Goal: Task Accomplishment & Management: Use online tool/utility

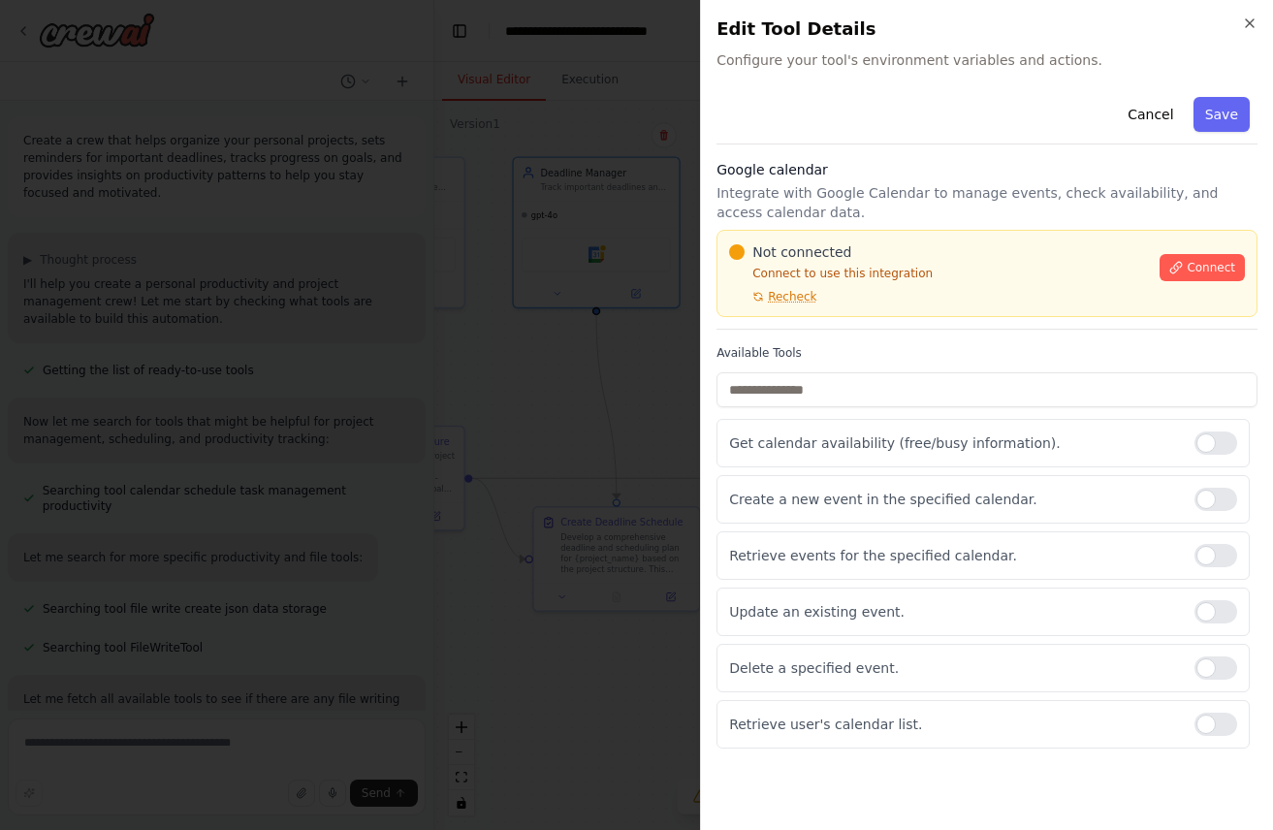
scroll to position [1772, 0]
click at [1250, 24] on icon "button" at bounding box center [1250, 24] width 16 height 16
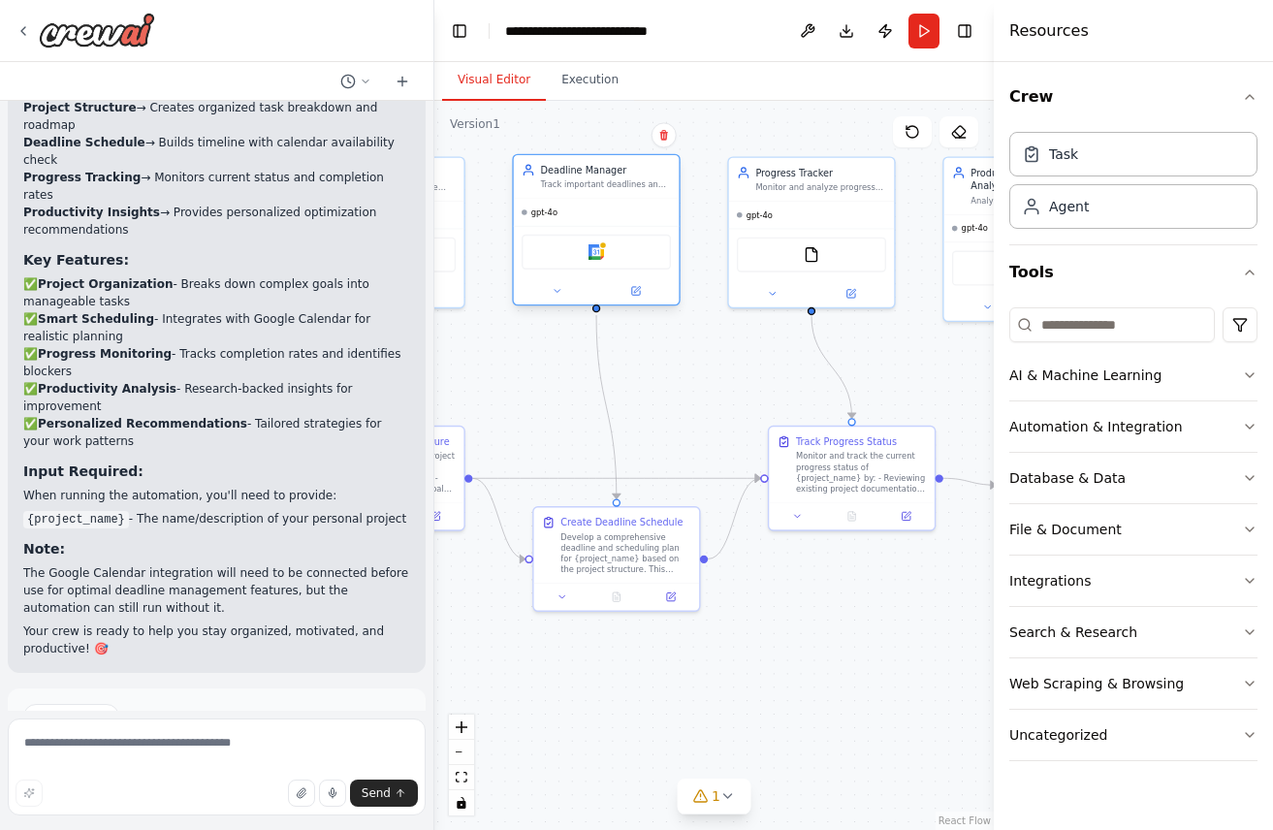
click at [589, 266] on div "Google calendar" at bounding box center [596, 252] width 149 height 35
click at [579, 226] on div "Google calendar" at bounding box center [597, 251] width 166 height 51
click at [634, 294] on icon at bounding box center [635, 291] width 8 height 8
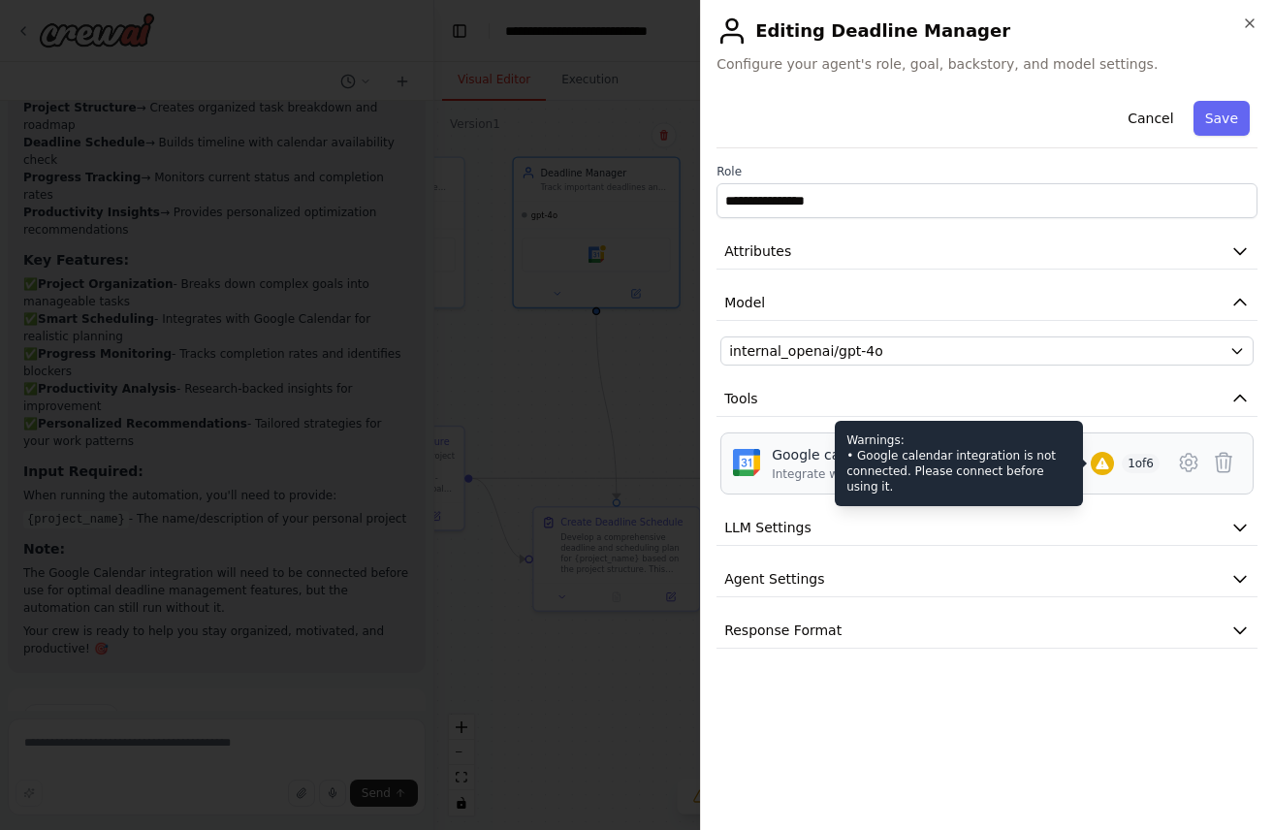
click at [1108, 467] on icon at bounding box center [1102, 464] width 13 height 12
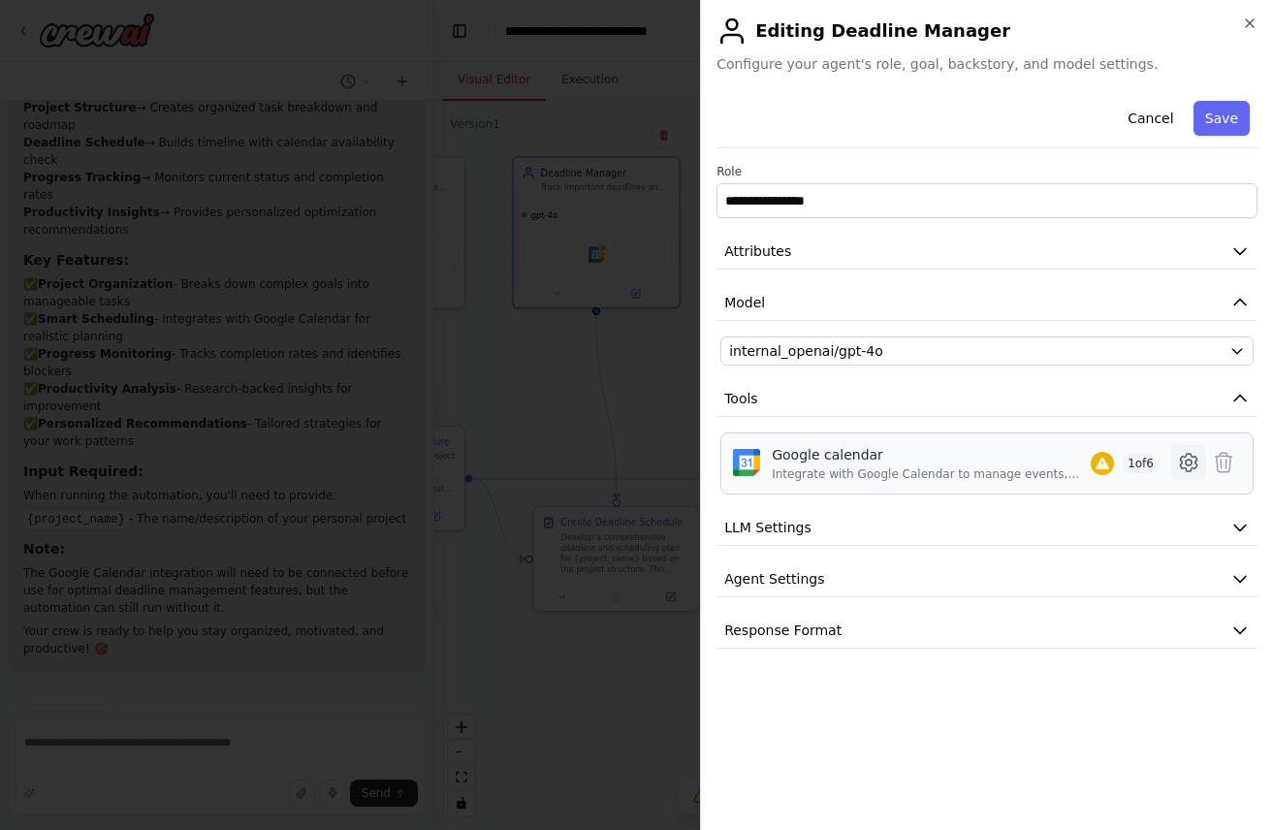
click at [1185, 459] on icon at bounding box center [1188, 462] width 23 height 23
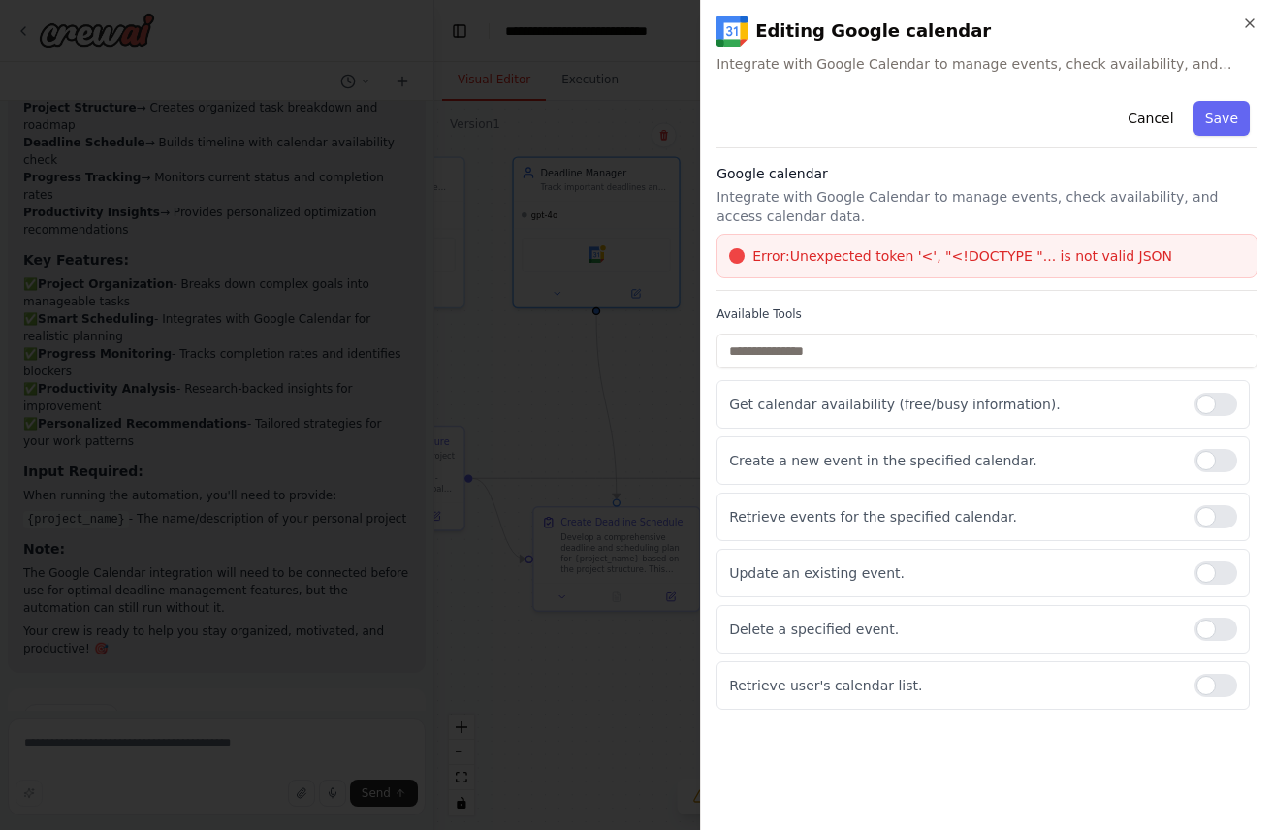
click at [994, 256] on span "Error: Unexpected token '<', "<!DOCTYPE "... is not valid JSON" at bounding box center [962, 255] width 420 height 19
click at [1210, 514] on div at bounding box center [1216, 516] width 43 height 23
click at [1217, 576] on div at bounding box center [1216, 572] width 43 height 23
click at [1208, 686] on div at bounding box center [1216, 685] width 43 height 23
click at [1217, 444] on div "Create a new event in the specified calendar." at bounding box center [983, 460] width 533 height 48
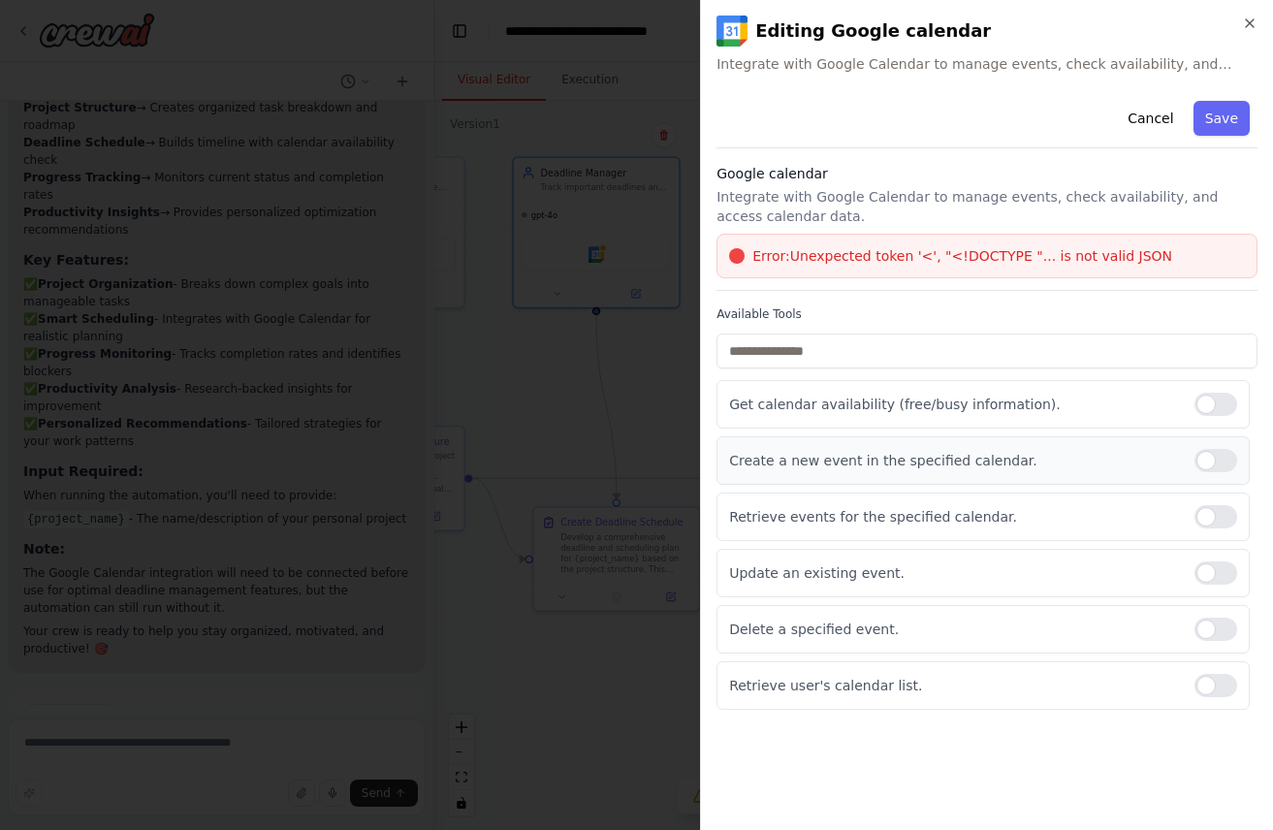
click at [1216, 462] on div at bounding box center [1216, 460] width 43 height 23
click at [1248, 113] on button "Save" at bounding box center [1222, 118] width 56 height 35
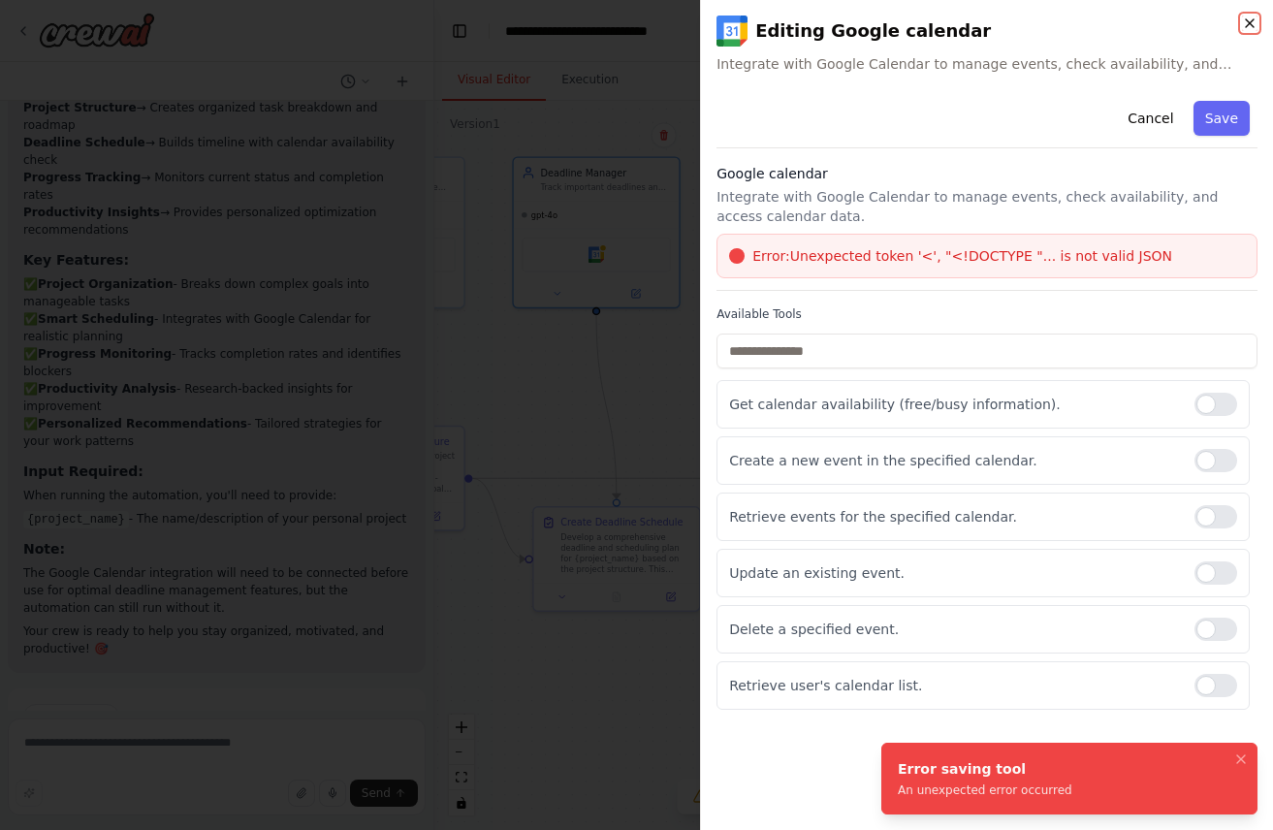
click at [1246, 21] on icon "button" at bounding box center [1250, 24] width 16 height 16
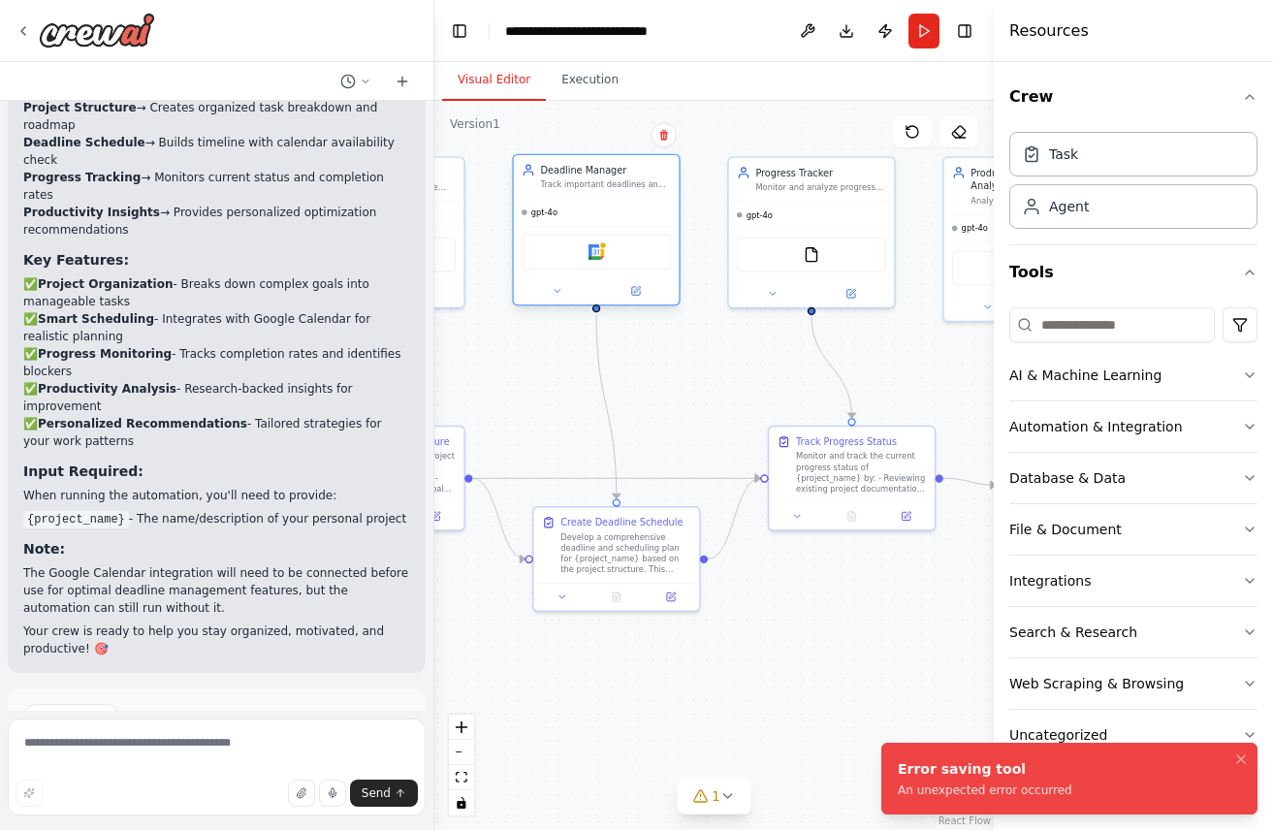
click at [637, 255] on div "Google calendar" at bounding box center [596, 252] width 149 height 35
click at [560, 291] on icon at bounding box center [557, 291] width 11 height 11
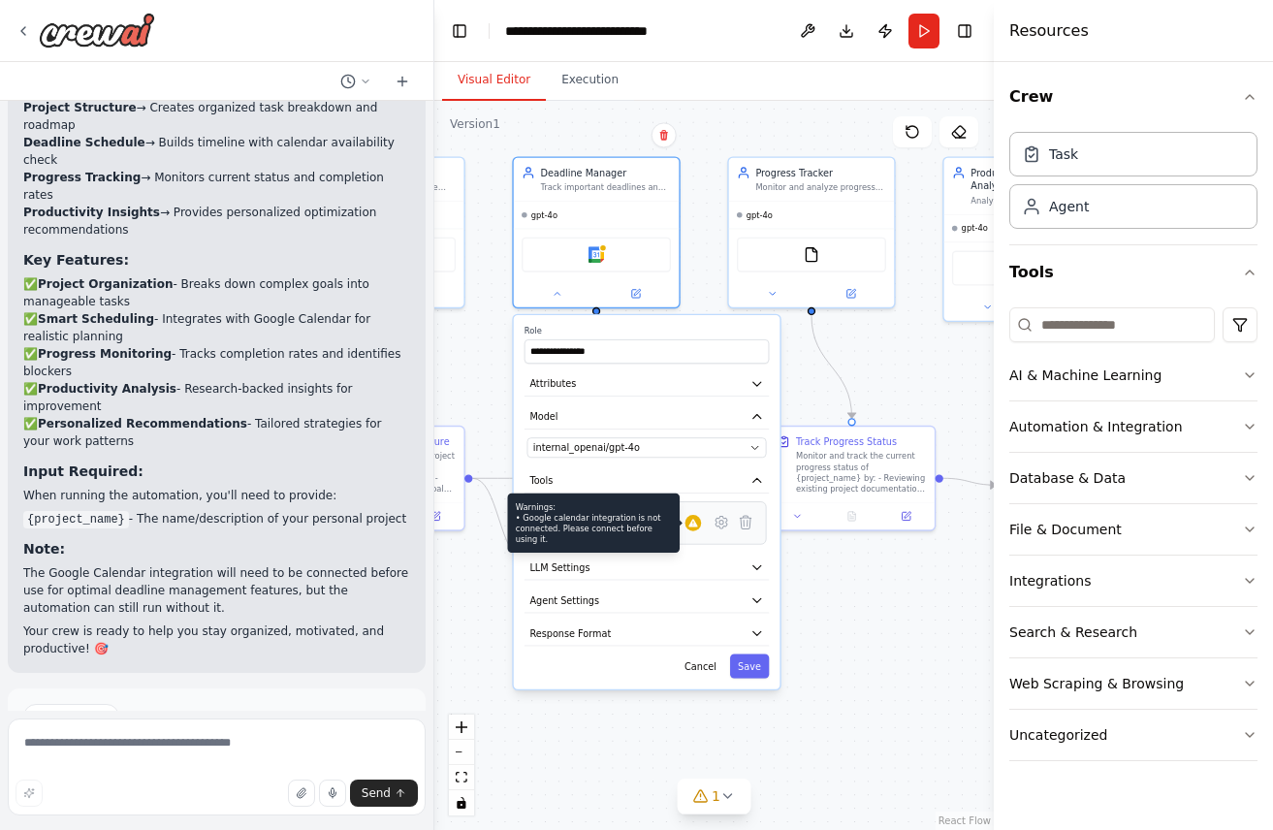
click at [694, 525] on icon at bounding box center [692, 523] width 9 height 8
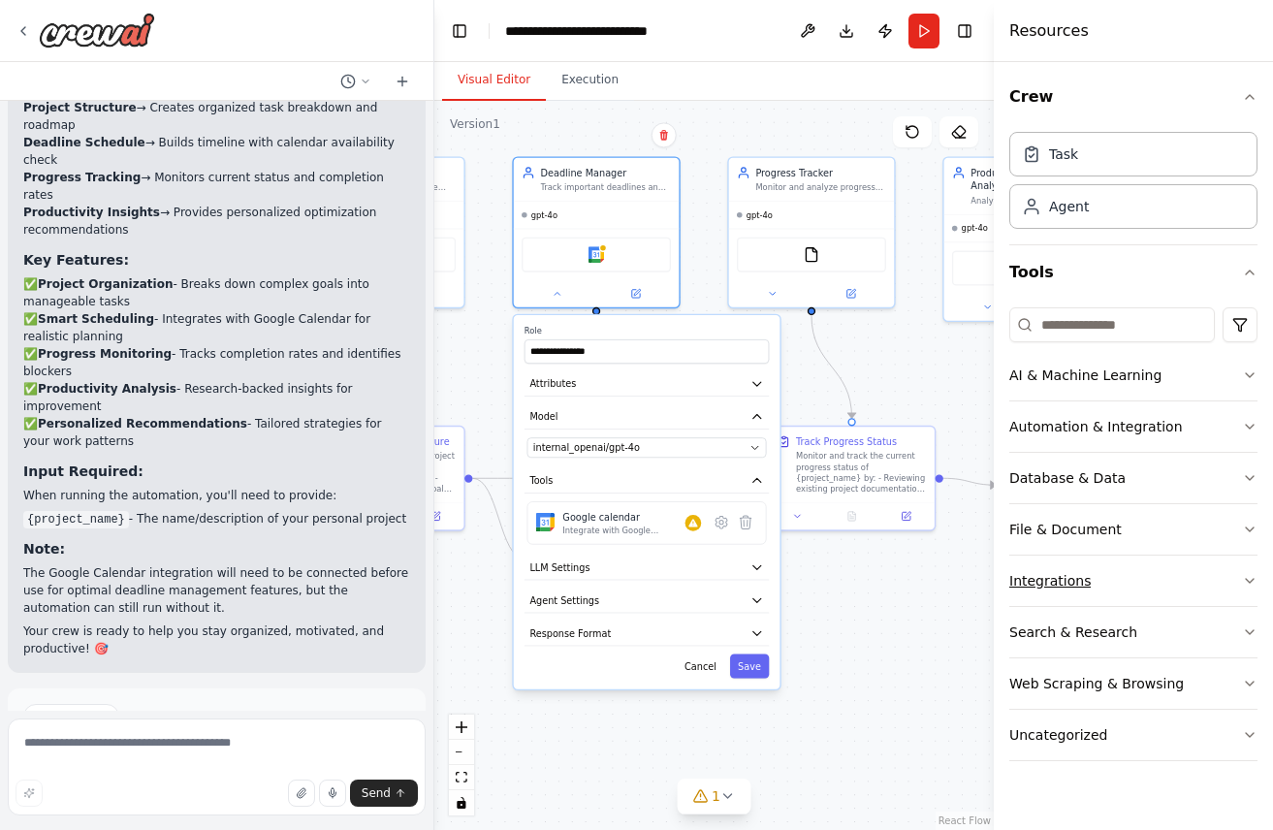
click at [1118, 580] on button "Integrations" at bounding box center [1133, 581] width 248 height 50
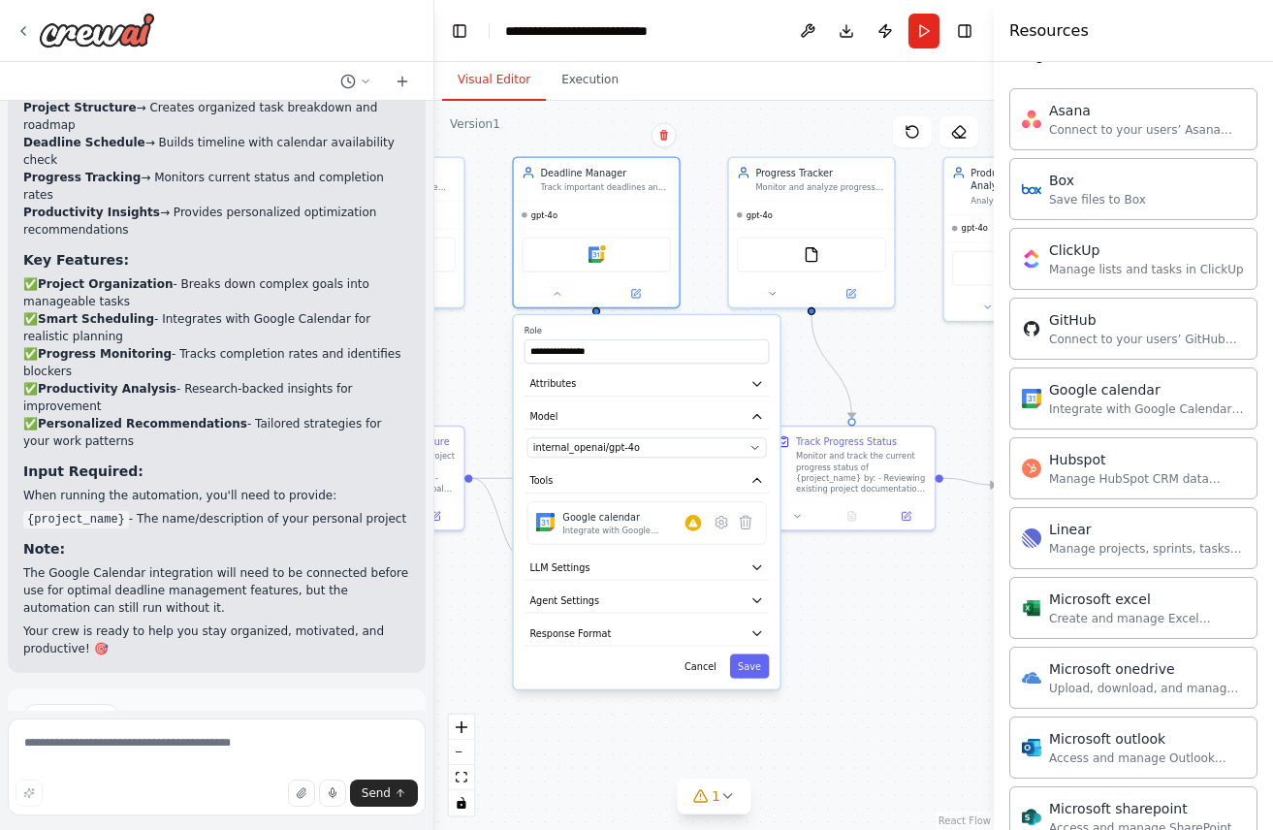
scroll to position [584, 0]
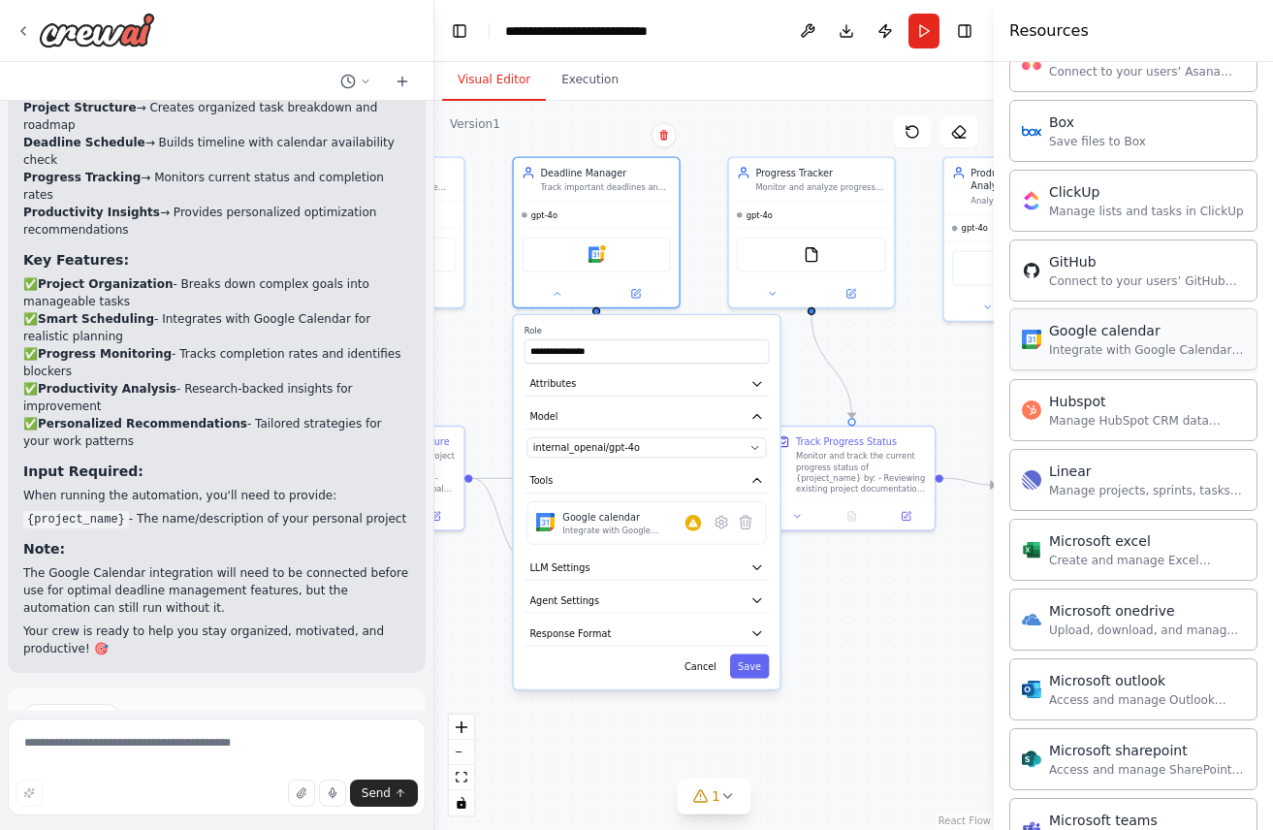
click at [1134, 348] on div "Integrate with Google Calendar to manage events, check availability, and access…" at bounding box center [1147, 350] width 196 height 16
click at [1070, 323] on div "Google calendar" at bounding box center [1147, 330] width 196 height 19
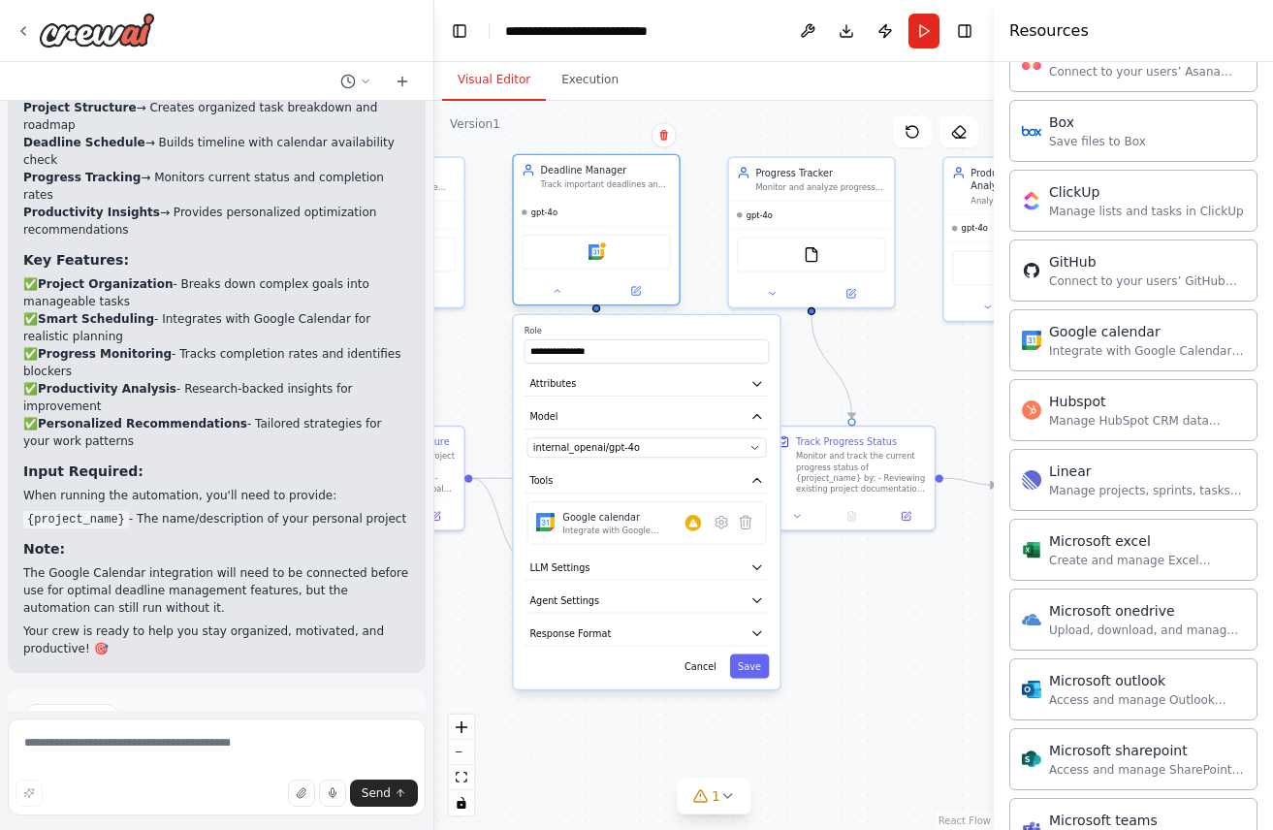
click at [565, 234] on div "Google calendar" at bounding box center [597, 251] width 166 height 51
click at [598, 201] on div "gpt-4o" at bounding box center [597, 212] width 166 height 27
click at [683, 609] on button "Agent Settings" at bounding box center [647, 601] width 244 height 25
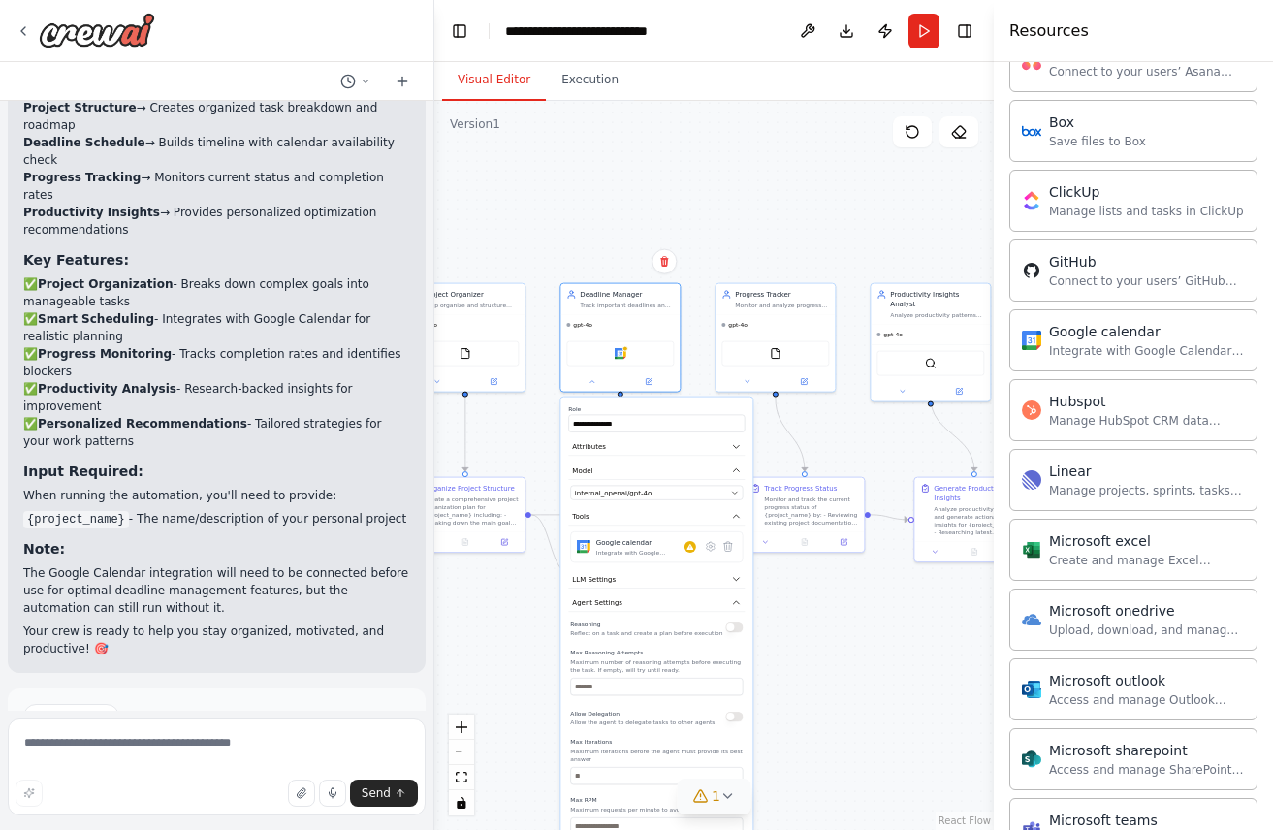
click at [717, 803] on span "1" at bounding box center [716, 795] width 9 height 19
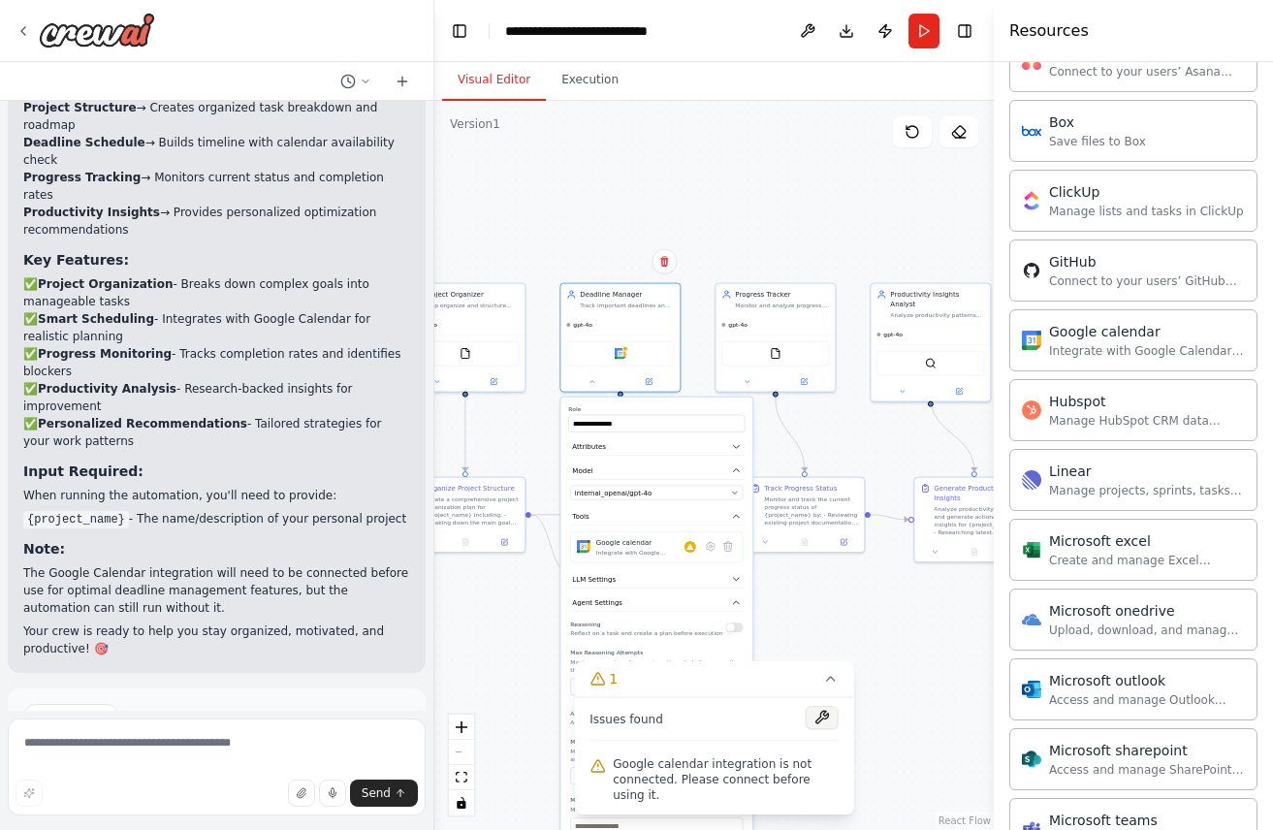
click at [819, 719] on button at bounding box center [822, 717] width 33 height 23
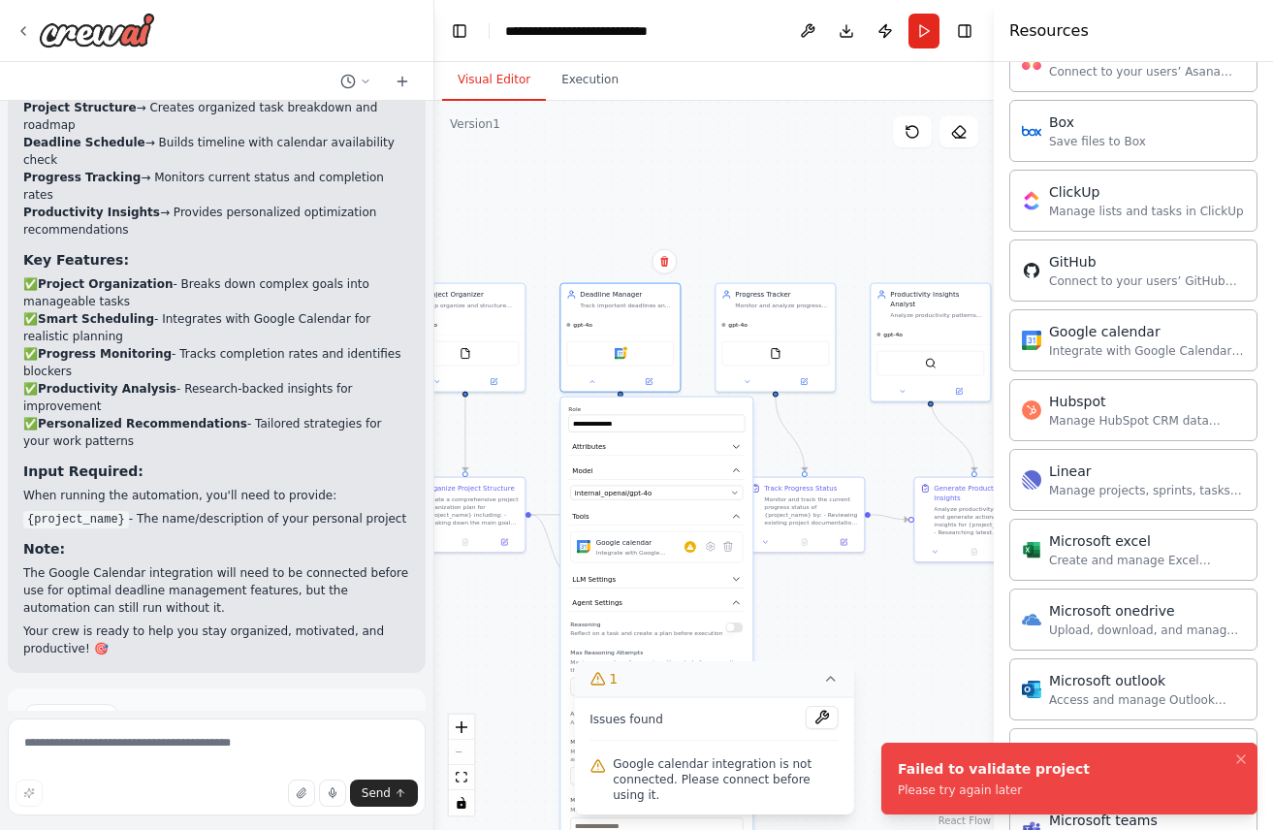
click at [833, 679] on icon at bounding box center [831, 679] width 16 height 16
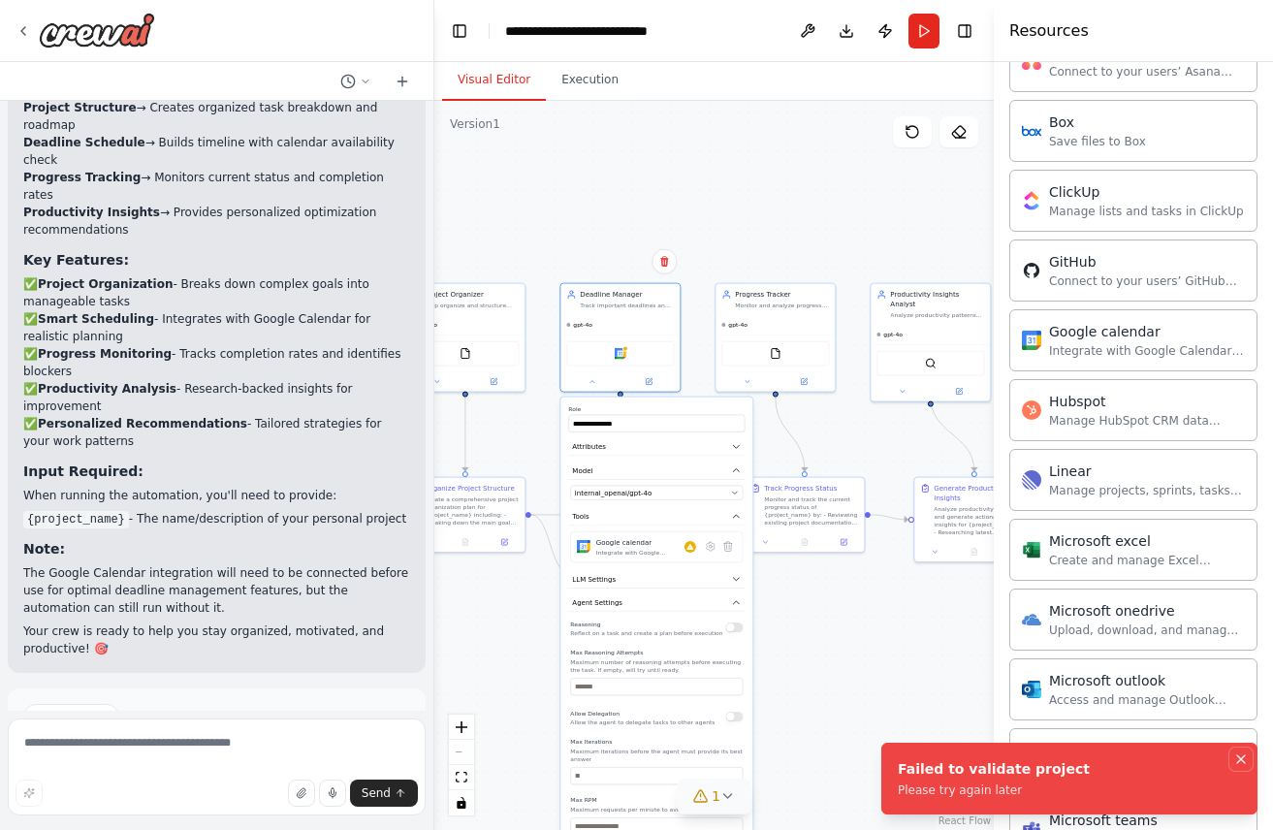
click at [1239, 755] on icon "Notifications (F8)" at bounding box center [1241, 759] width 16 height 16
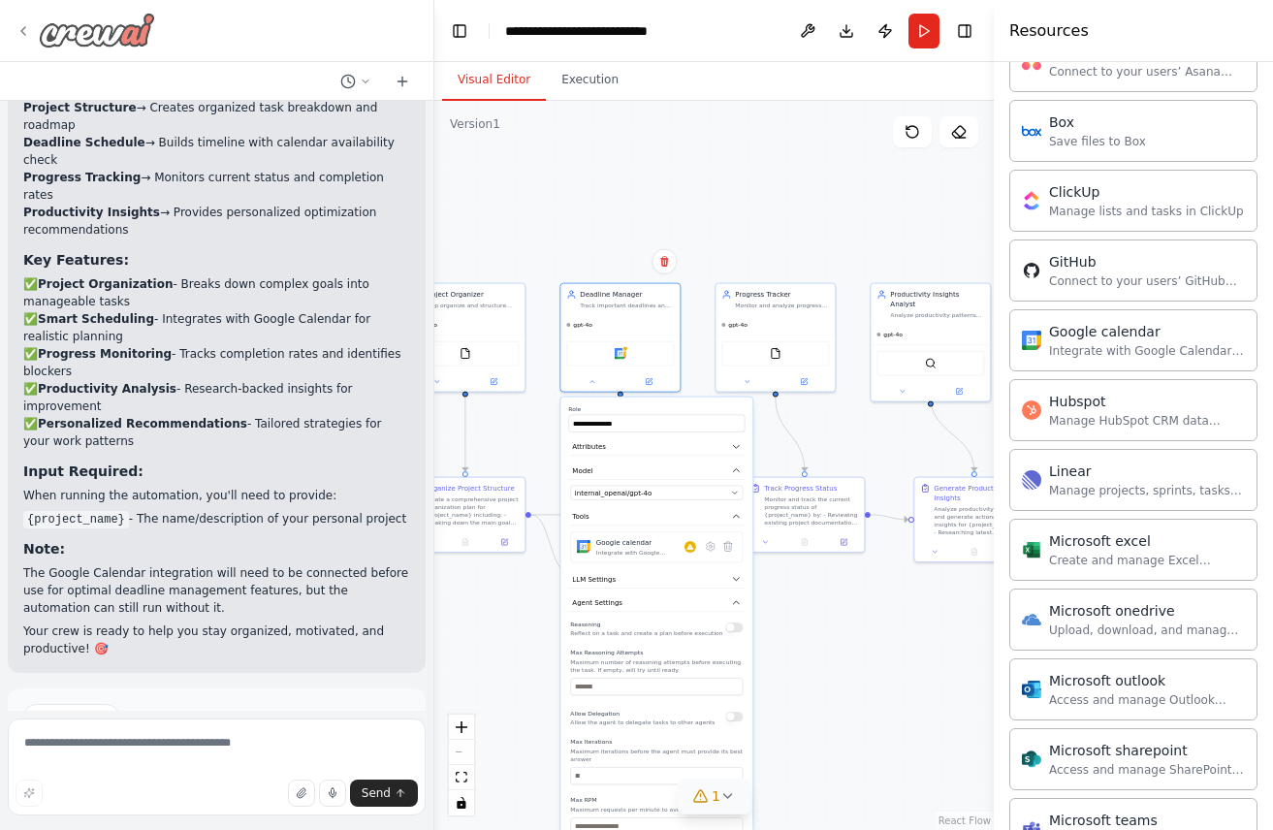
click at [29, 26] on icon at bounding box center [24, 31] width 16 height 16
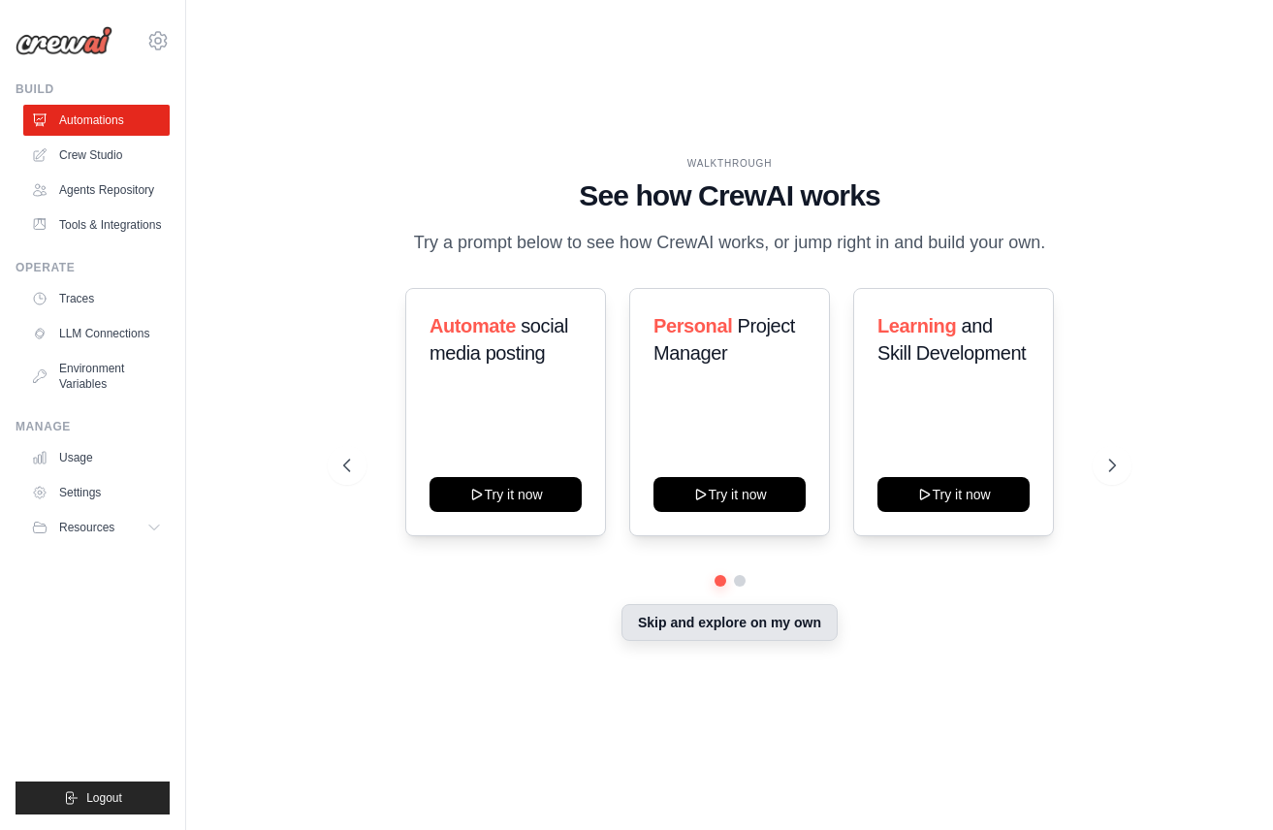
click at [675, 604] on button "Skip and explore on my own" at bounding box center [729, 622] width 216 height 37
click at [97, 154] on link "Crew Studio" at bounding box center [98, 155] width 146 height 31
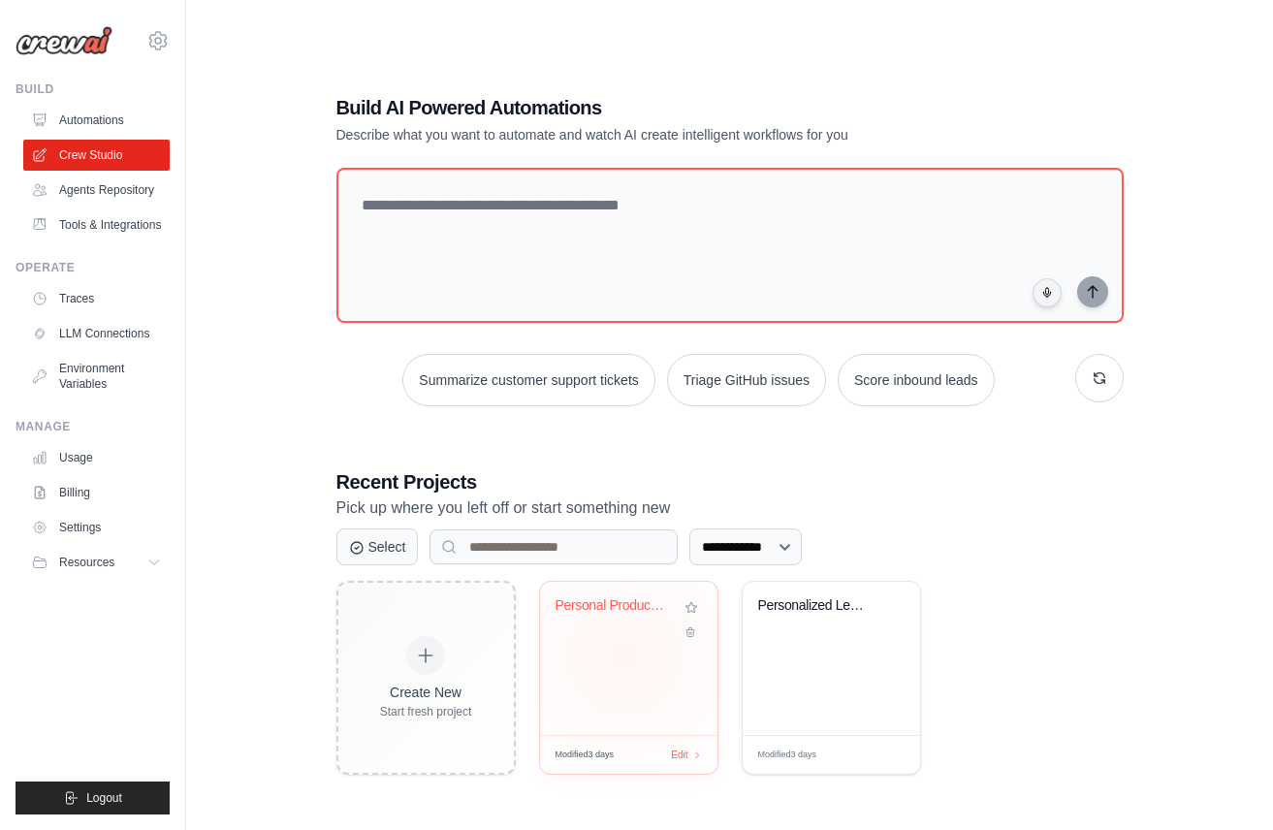
click at [623, 656] on div "Personal Productivity Manager" at bounding box center [628, 658] width 177 height 153
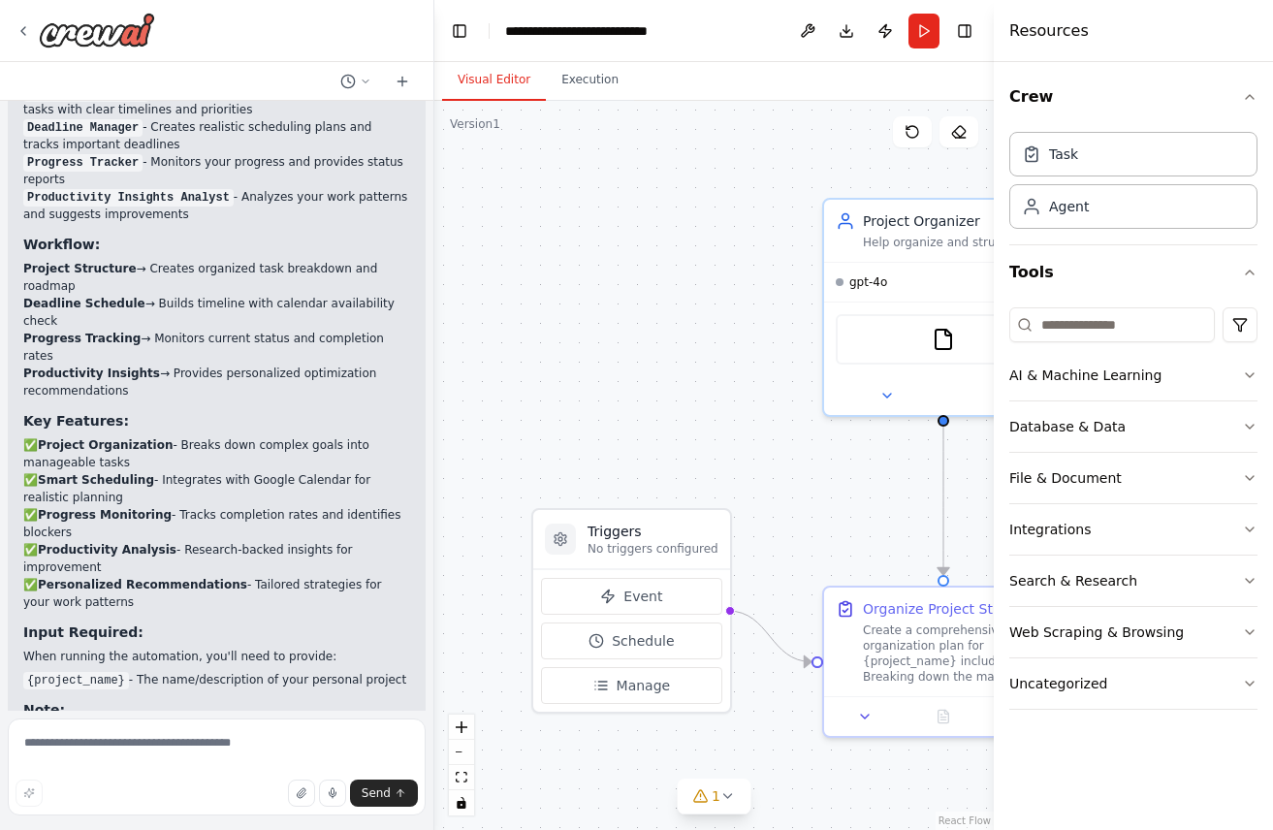
scroll to position [1615, 0]
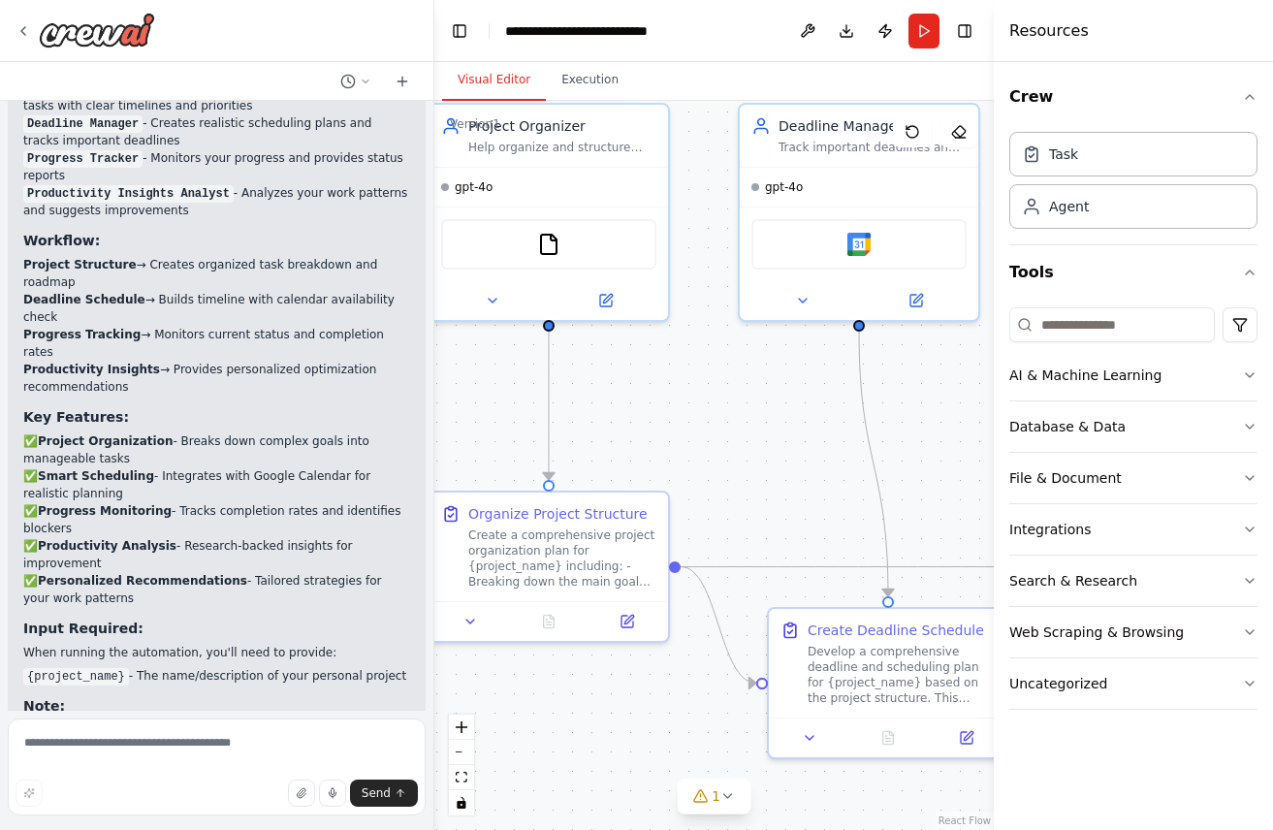
drag, startPoint x: 784, startPoint y: 524, endPoint x: 372, endPoint y: 434, distance: 421.6
click at [372, 434] on div "Create a crew that helps organize your personal projects, sets reminders for im…" at bounding box center [636, 415] width 1273 height 830
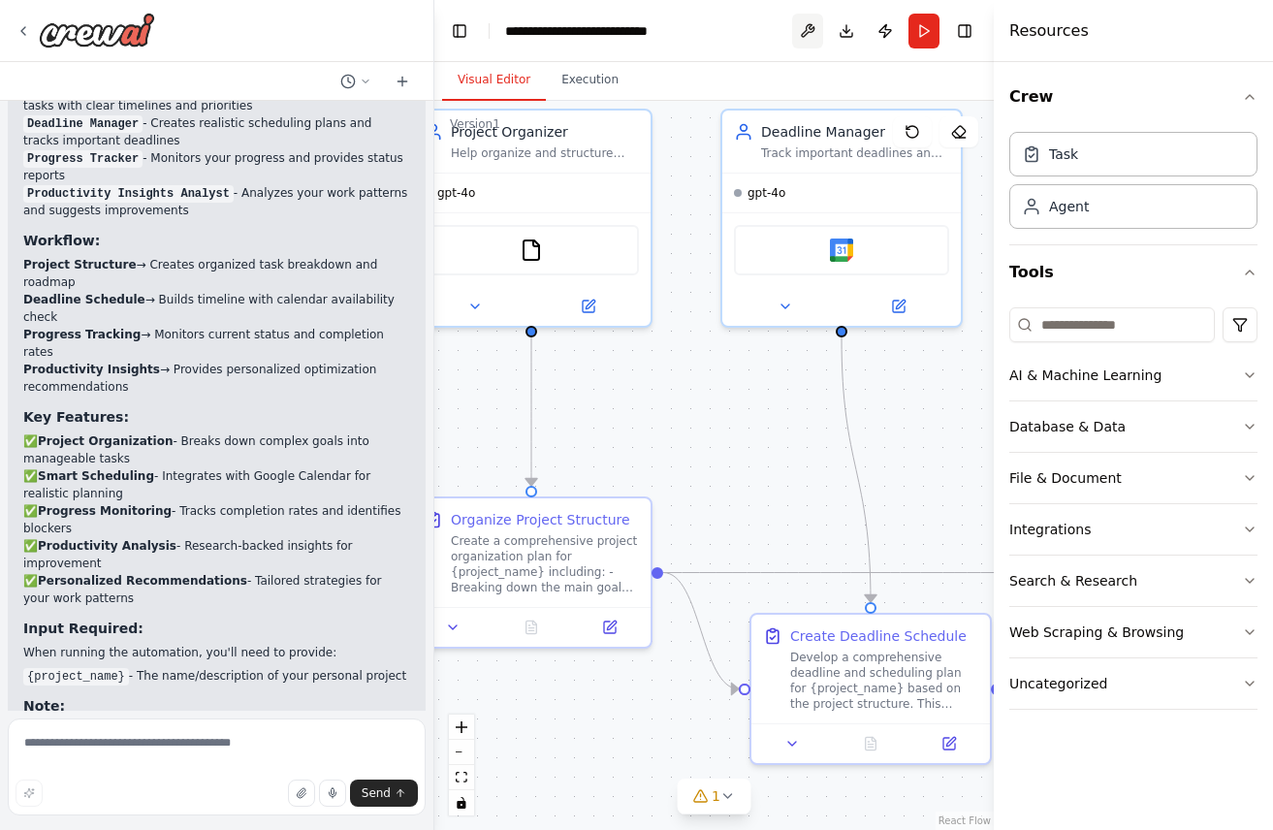
click at [812, 34] on button at bounding box center [807, 31] width 31 height 35
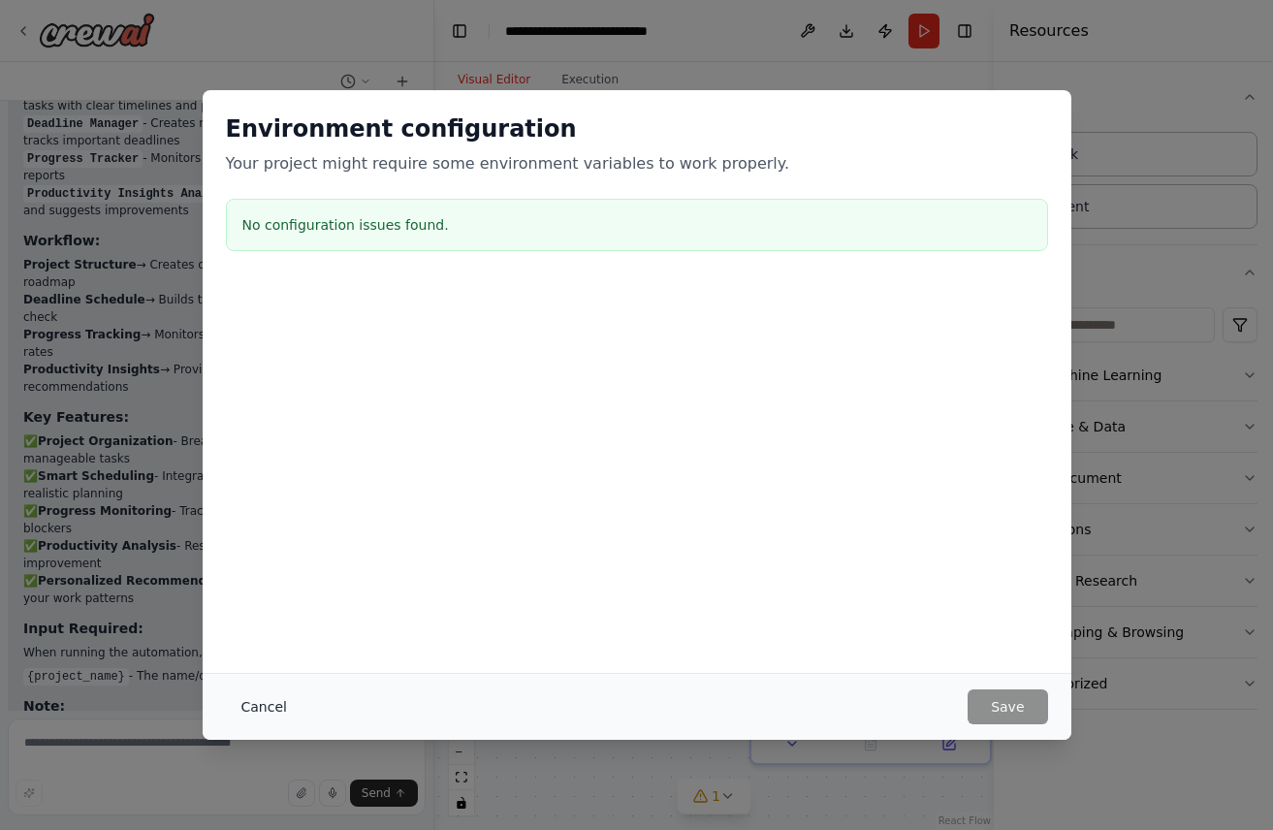
click at [256, 706] on button "Cancel" at bounding box center [264, 706] width 77 height 35
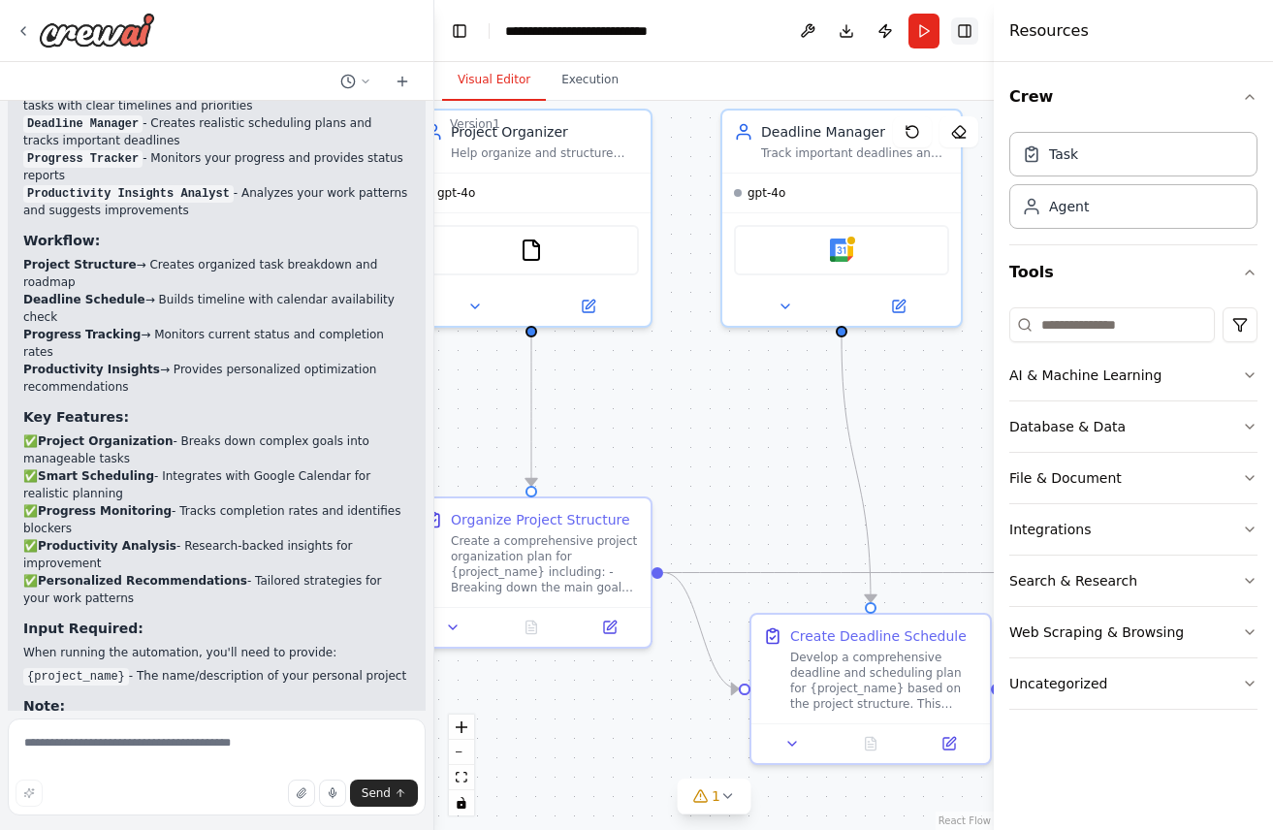
click at [972, 36] on button "Toggle Right Sidebar" at bounding box center [964, 30] width 27 height 27
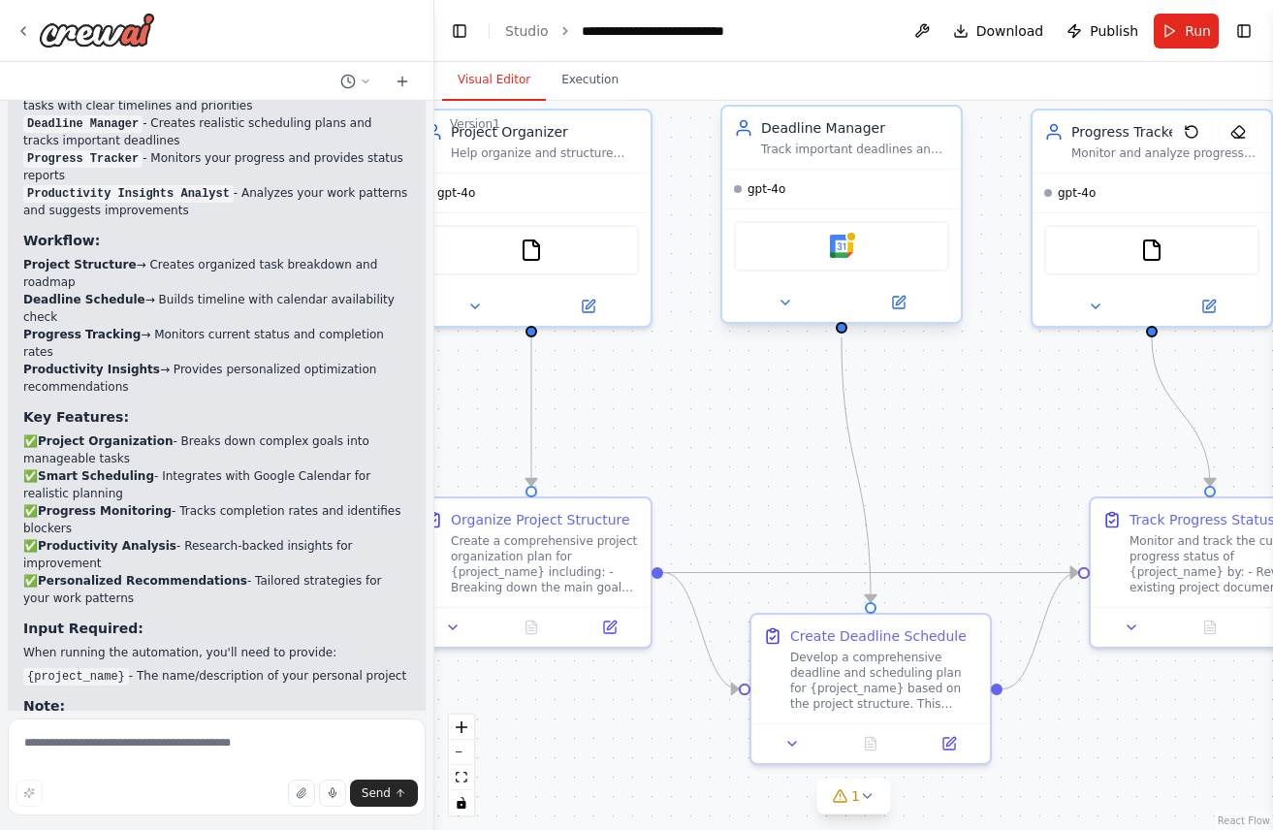
click at [858, 249] on div "Google calendar" at bounding box center [841, 246] width 215 height 50
click at [935, 303] on button at bounding box center [899, 302] width 110 height 23
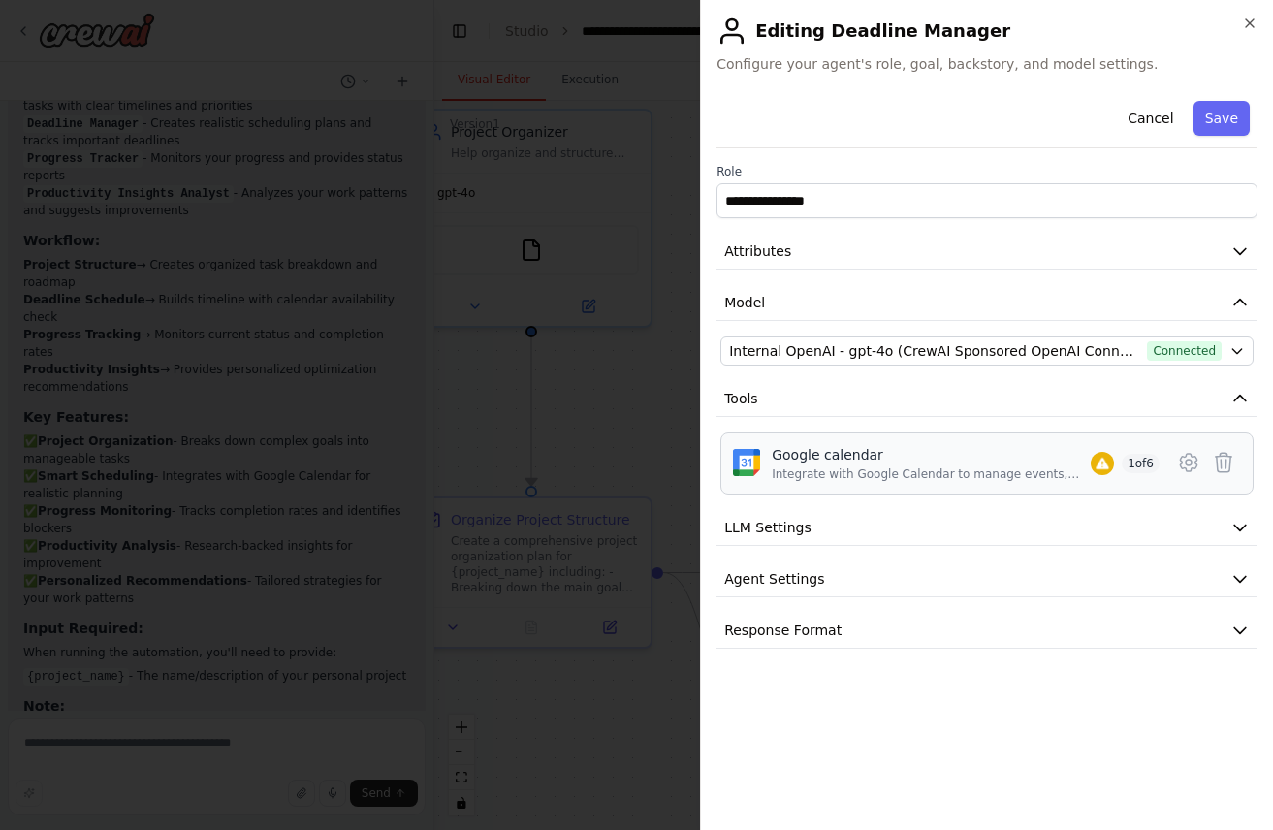
click at [1018, 481] on div "Integrate with Google Calendar to manage events, check availability, and access…" at bounding box center [931, 474] width 319 height 16
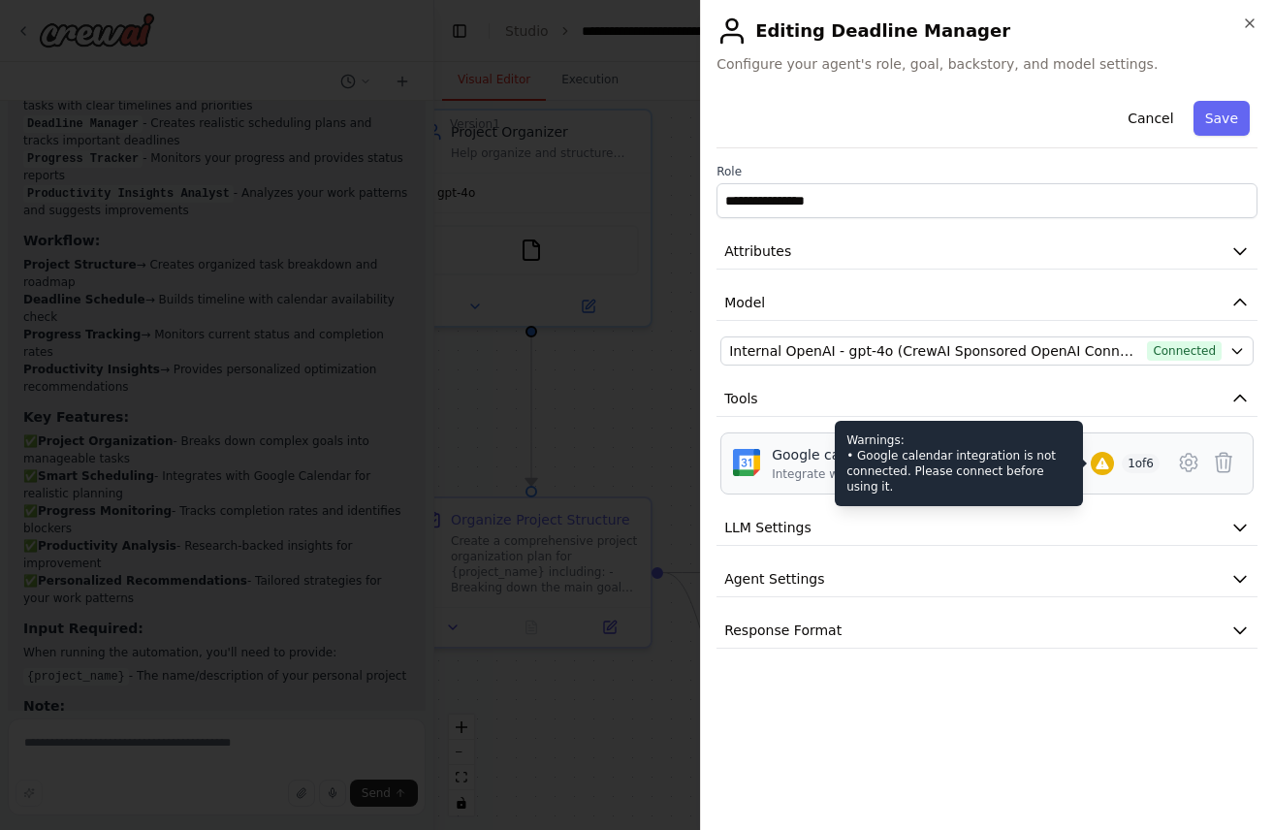
click at [1108, 468] on icon at bounding box center [1102, 464] width 13 height 12
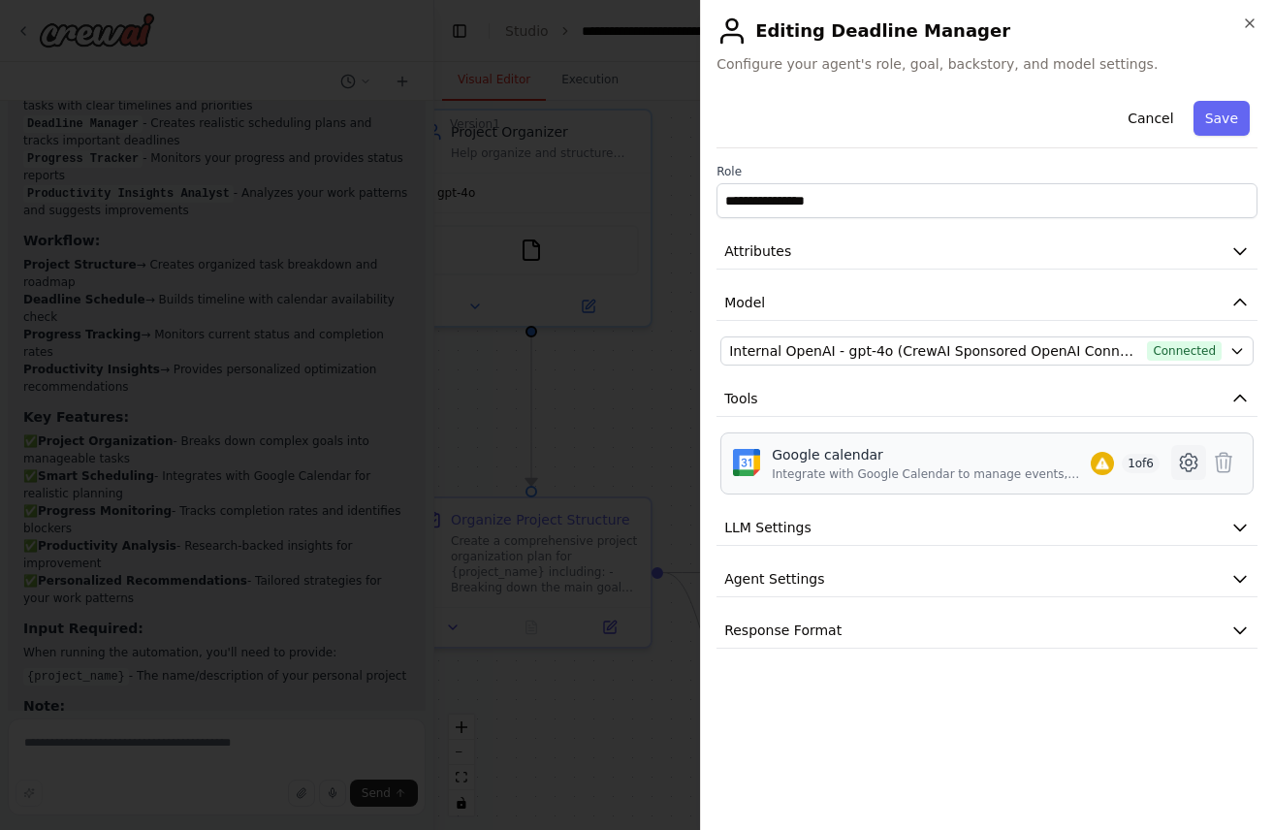
click at [1186, 460] on icon at bounding box center [1189, 463] width 6 height 6
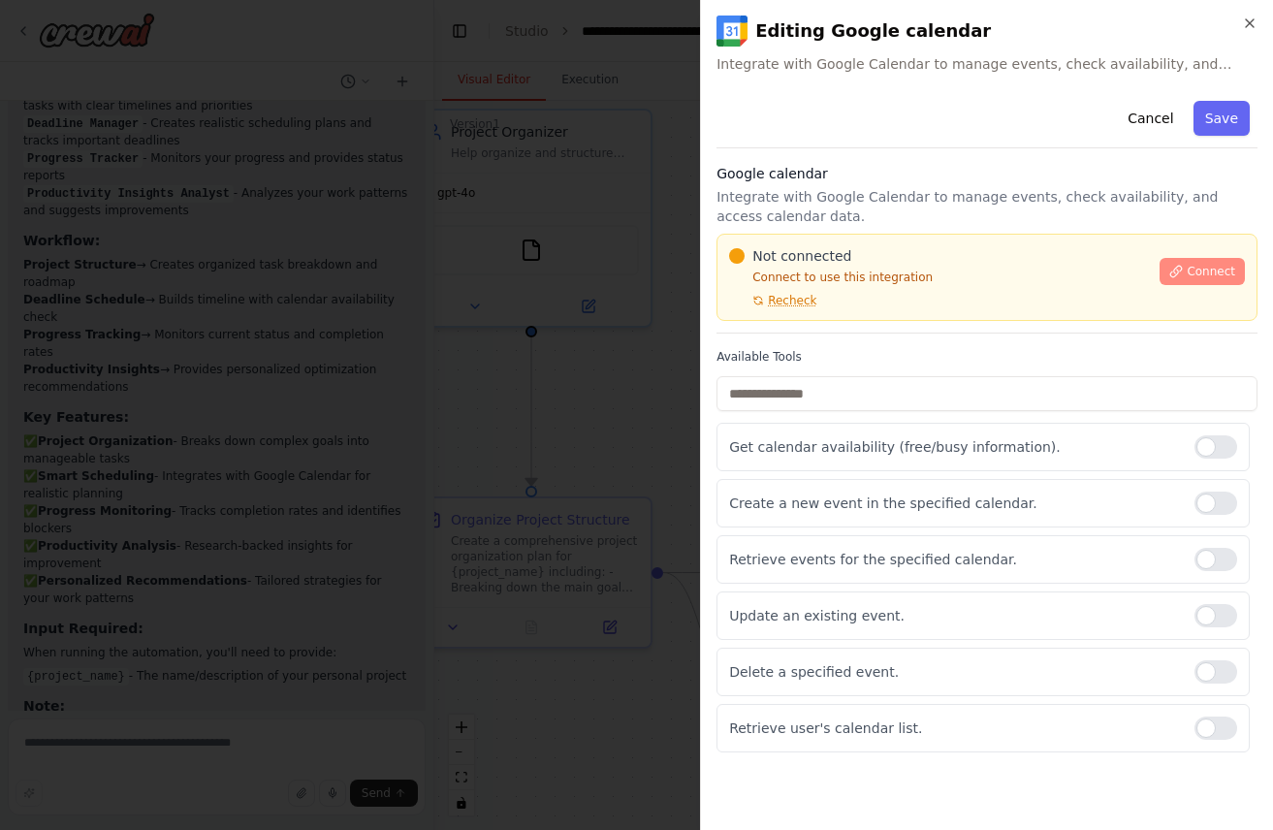
click at [1200, 269] on span "Connect" at bounding box center [1211, 272] width 48 height 16
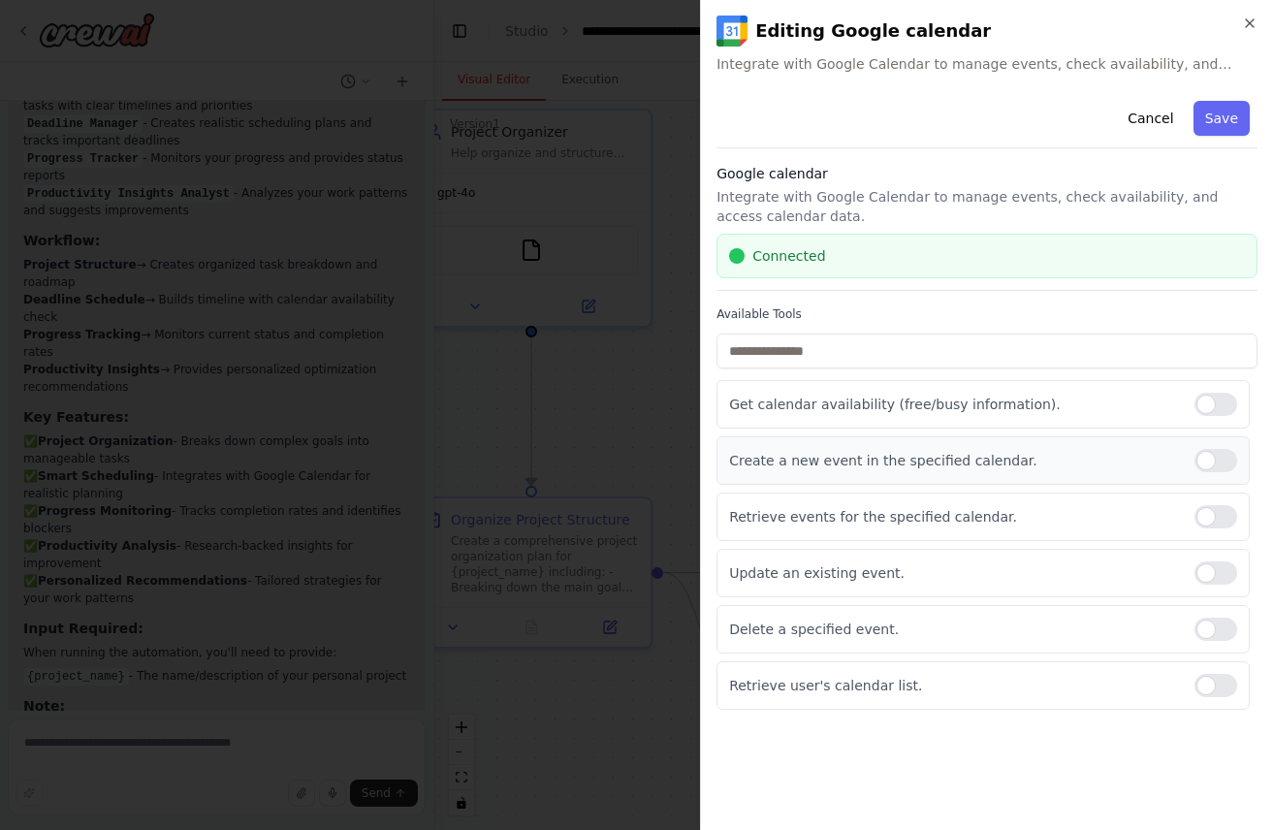
click at [1213, 463] on div at bounding box center [1216, 460] width 43 height 23
click at [1215, 516] on div at bounding box center [1216, 516] width 43 height 23
click at [1220, 685] on div at bounding box center [1216, 685] width 43 height 23
click at [1217, 120] on button "Save" at bounding box center [1222, 118] width 56 height 35
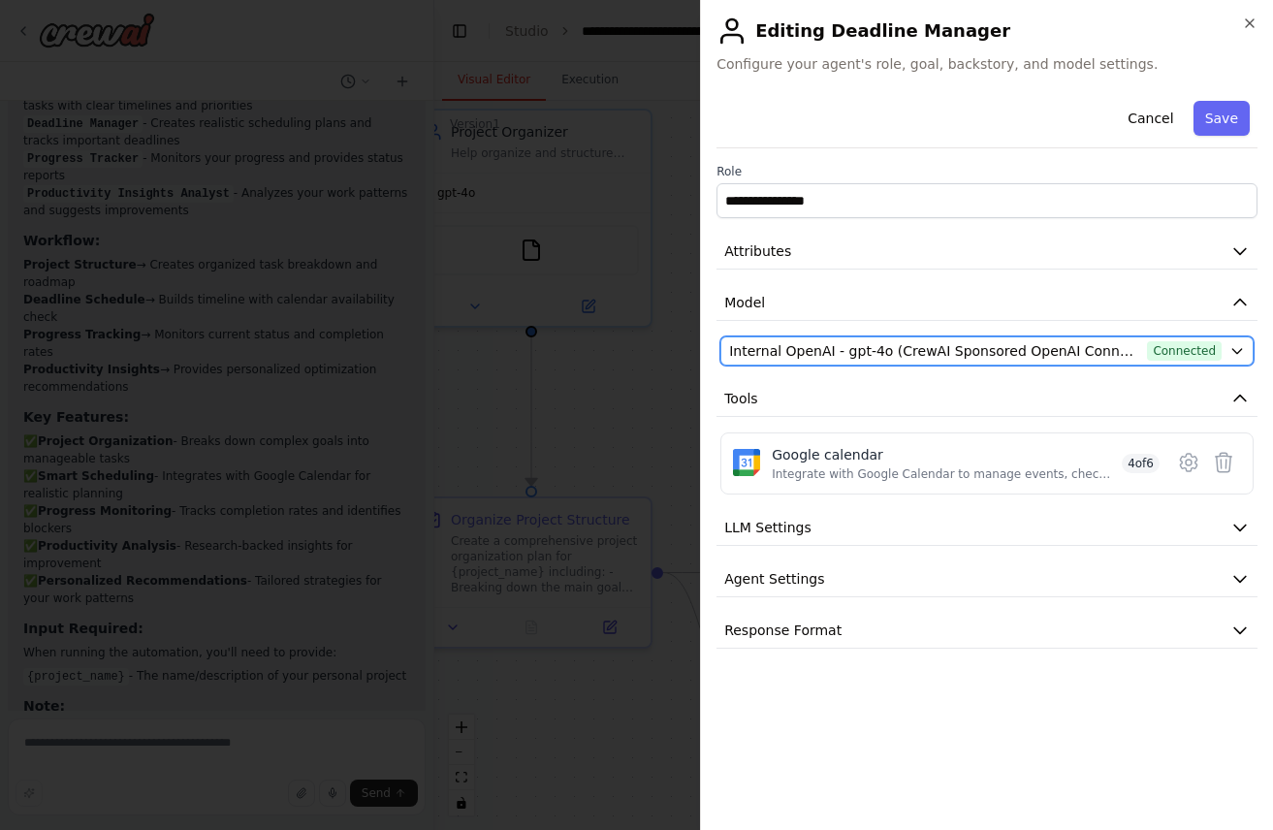
click at [1078, 351] on span "Internal OpenAI - gpt-4o (CrewAI Sponsored OpenAI Connection)" at bounding box center [934, 350] width 410 height 19
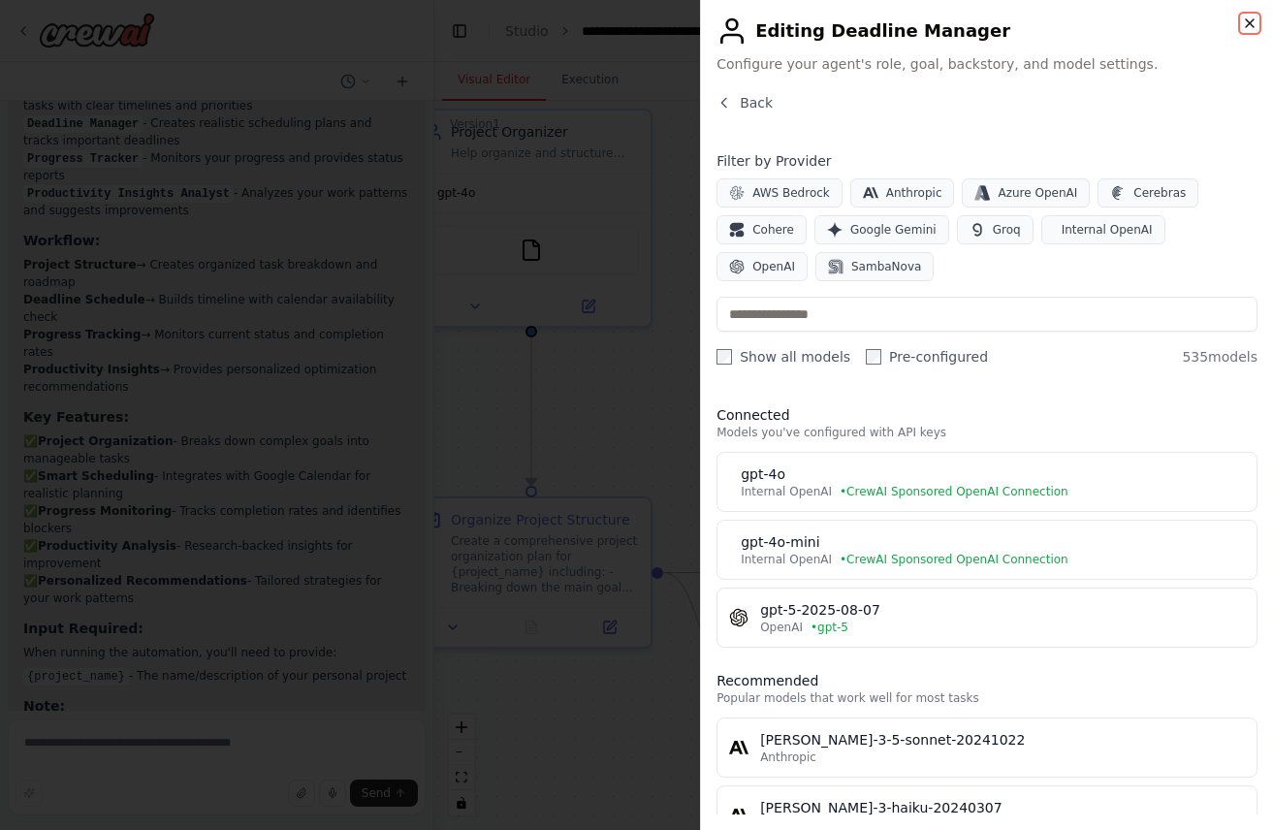
click at [1252, 22] on icon "button" at bounding box center [1250, 24] width 16 height 16
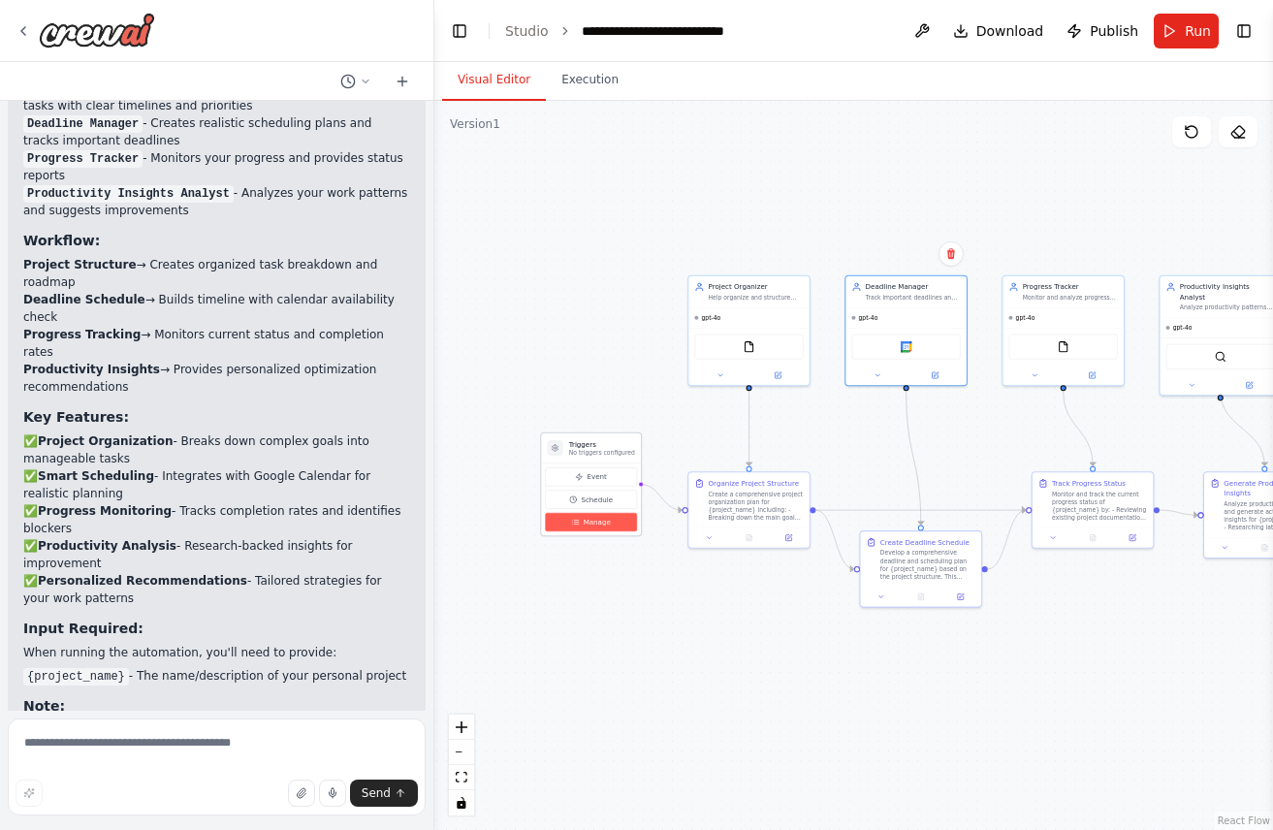
click at [582, 519] on button "Manage" at bounding box center [591, 522] width 92 height 18
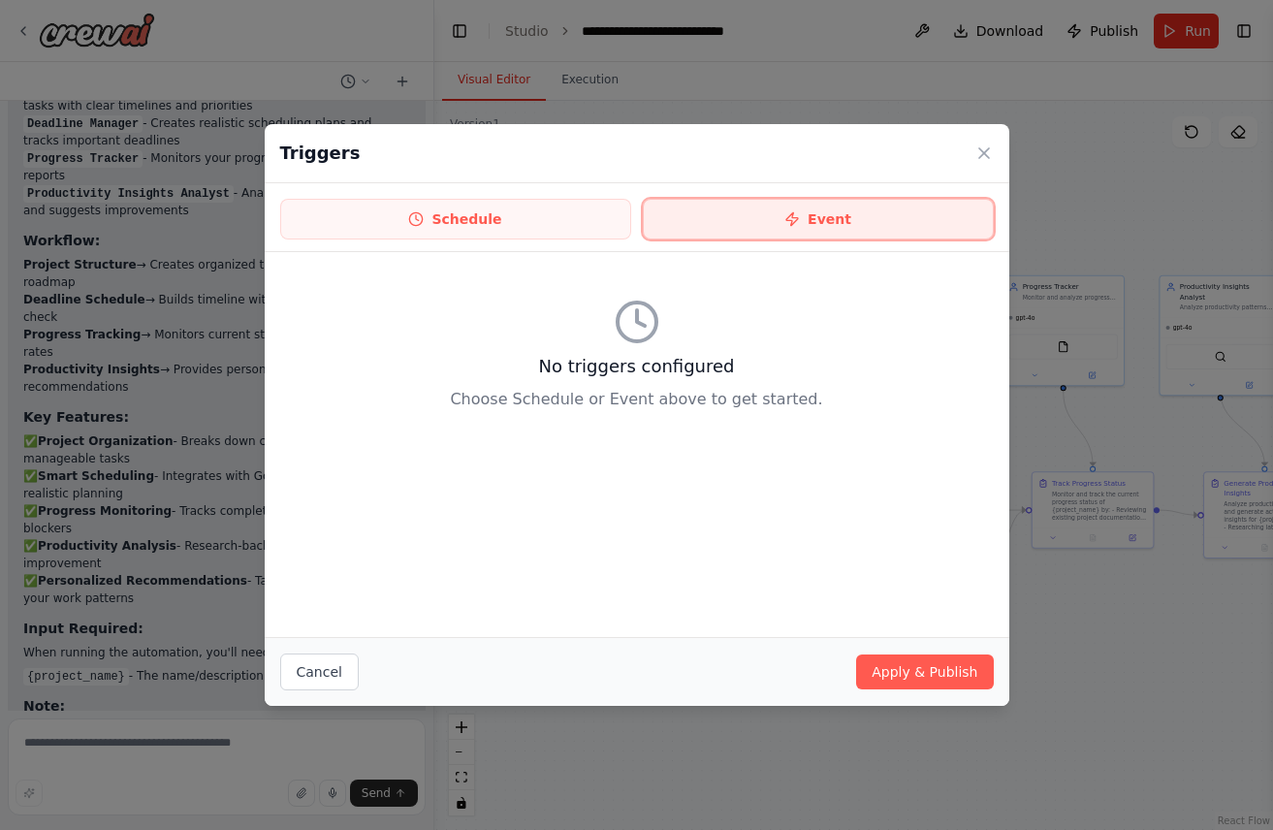
click at [730, 208] on button "Event" at bounding box center [818, 219] width 351 height 41
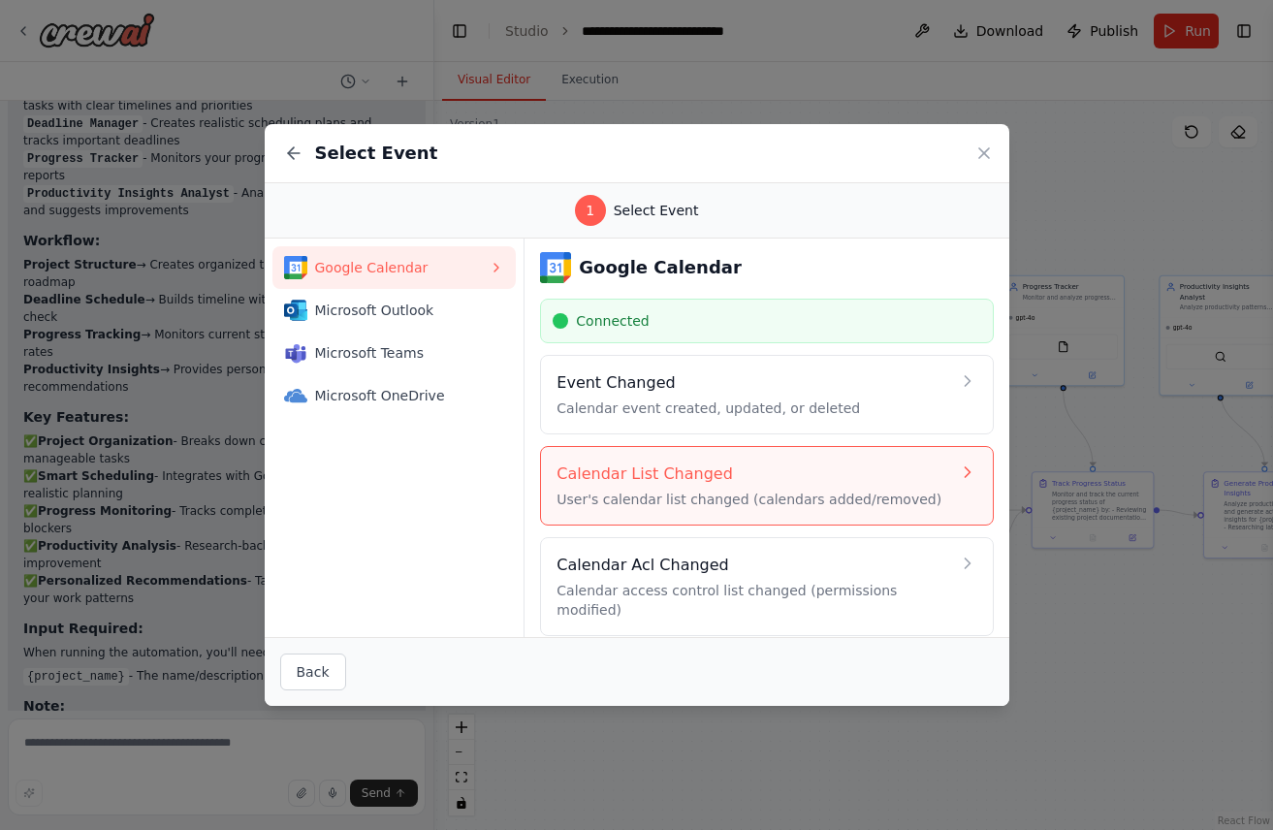
scroll to position [0, 0]
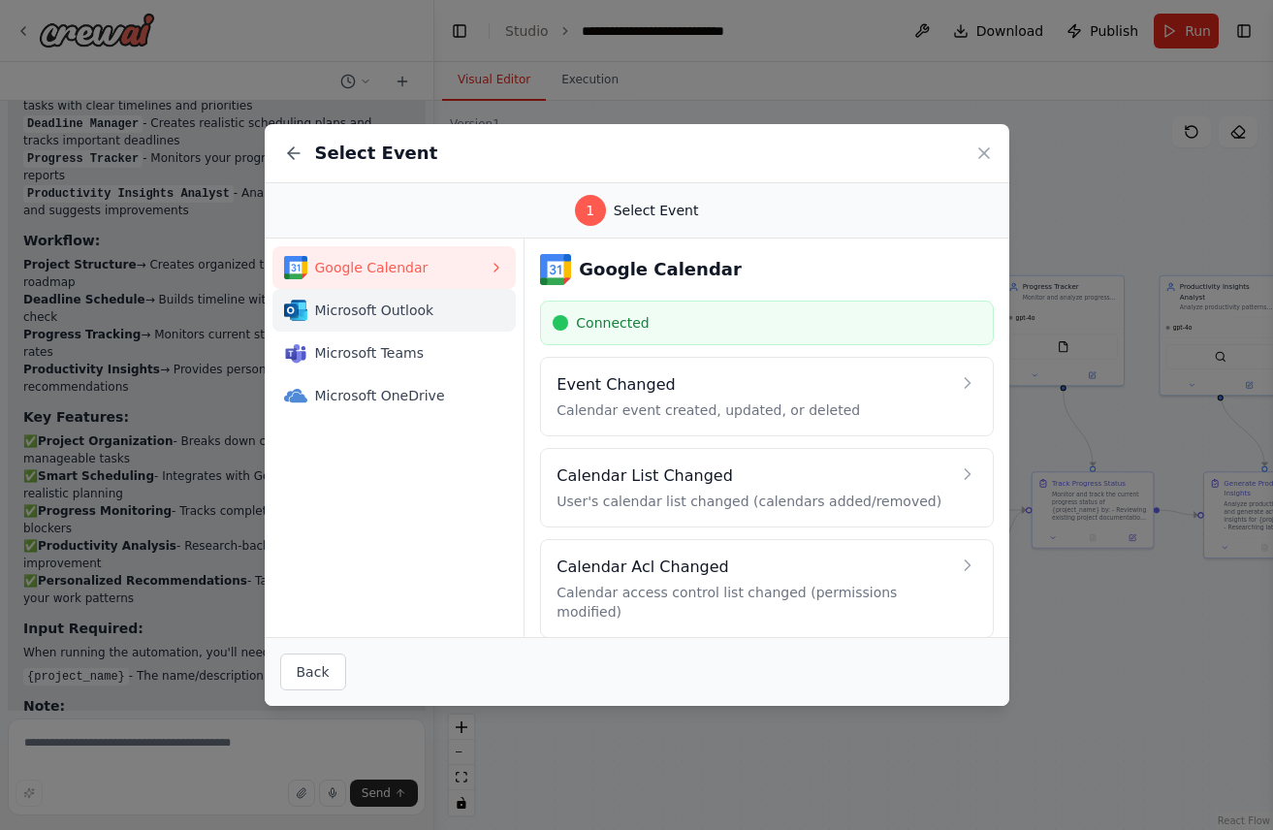
click at [396, 321] on div "Microsoft Outlook" at bounding box center [387, 310] width 206 height 23
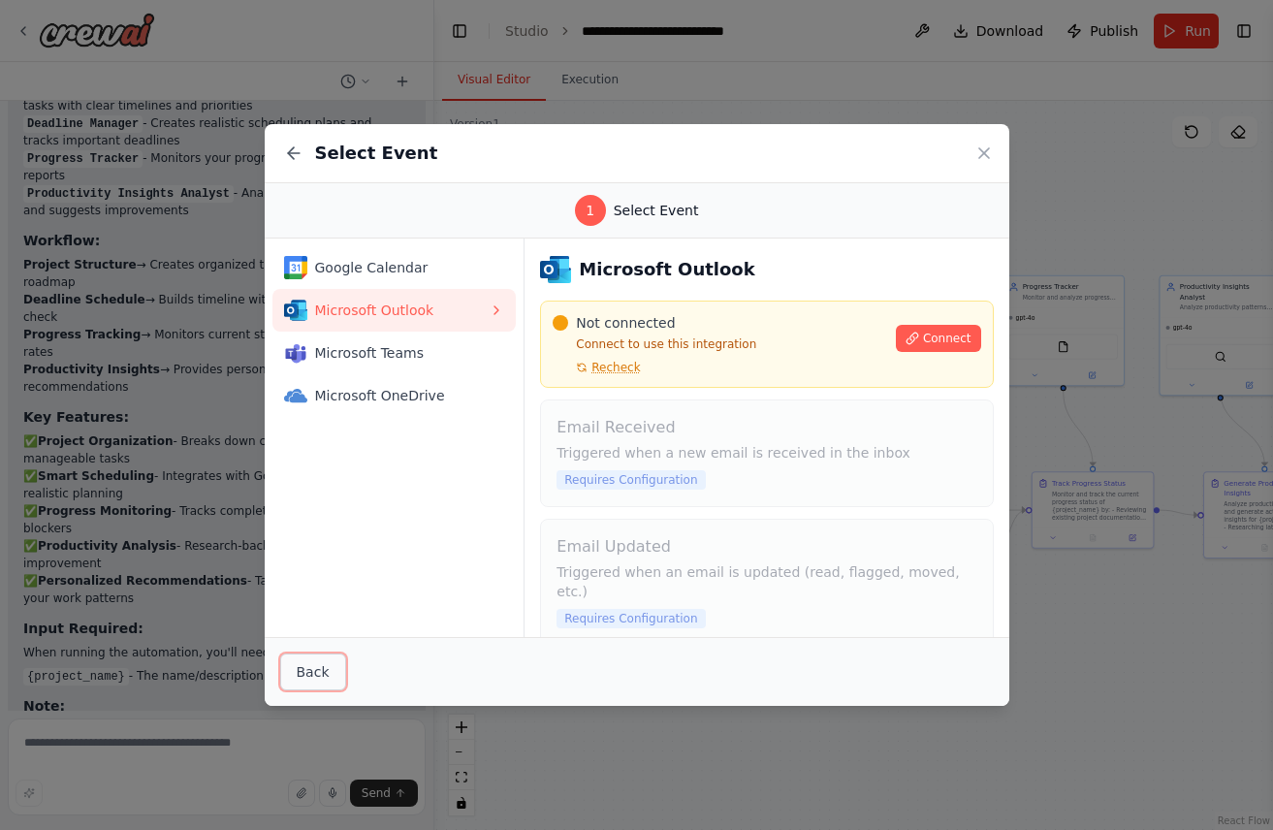
click at [309, 676] on button "Back" at bounding box center [313, 671] width 66 height 37
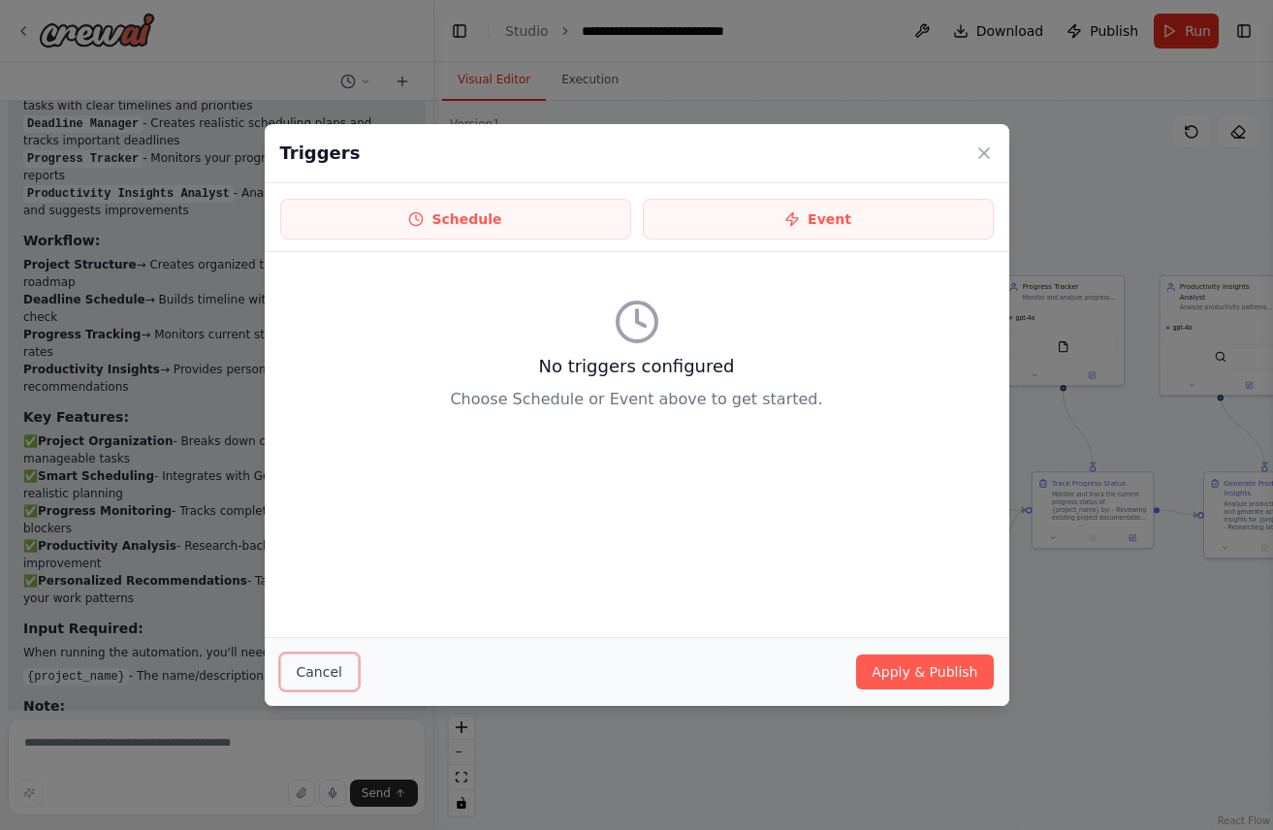
click at [309, 676] on button "Cancel" at bounding box center [319, 671] width 79 height 37
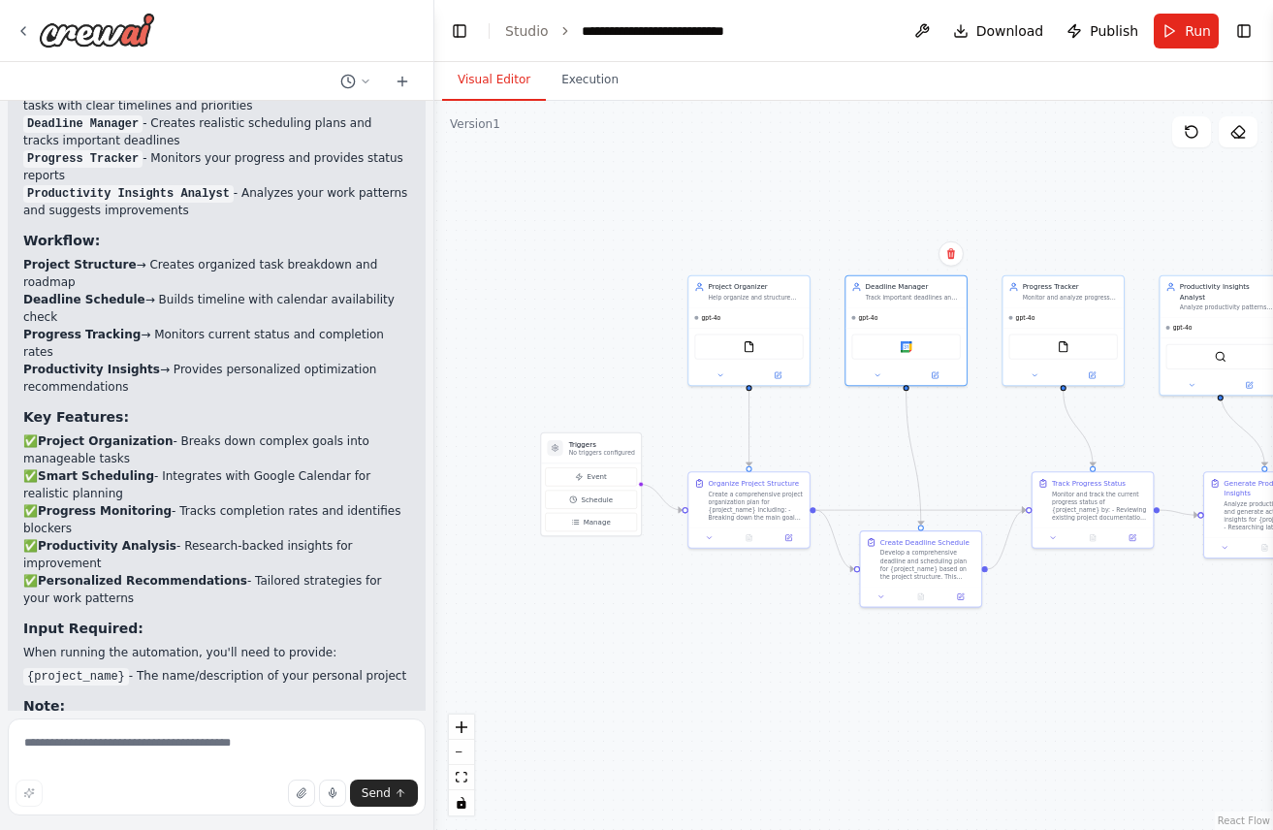
click at [14, 30] on div at bounding box center [216, 31] width 433 height 62
click at [22, 29] on icon at bounding box center [23, 31] width 4 height 8
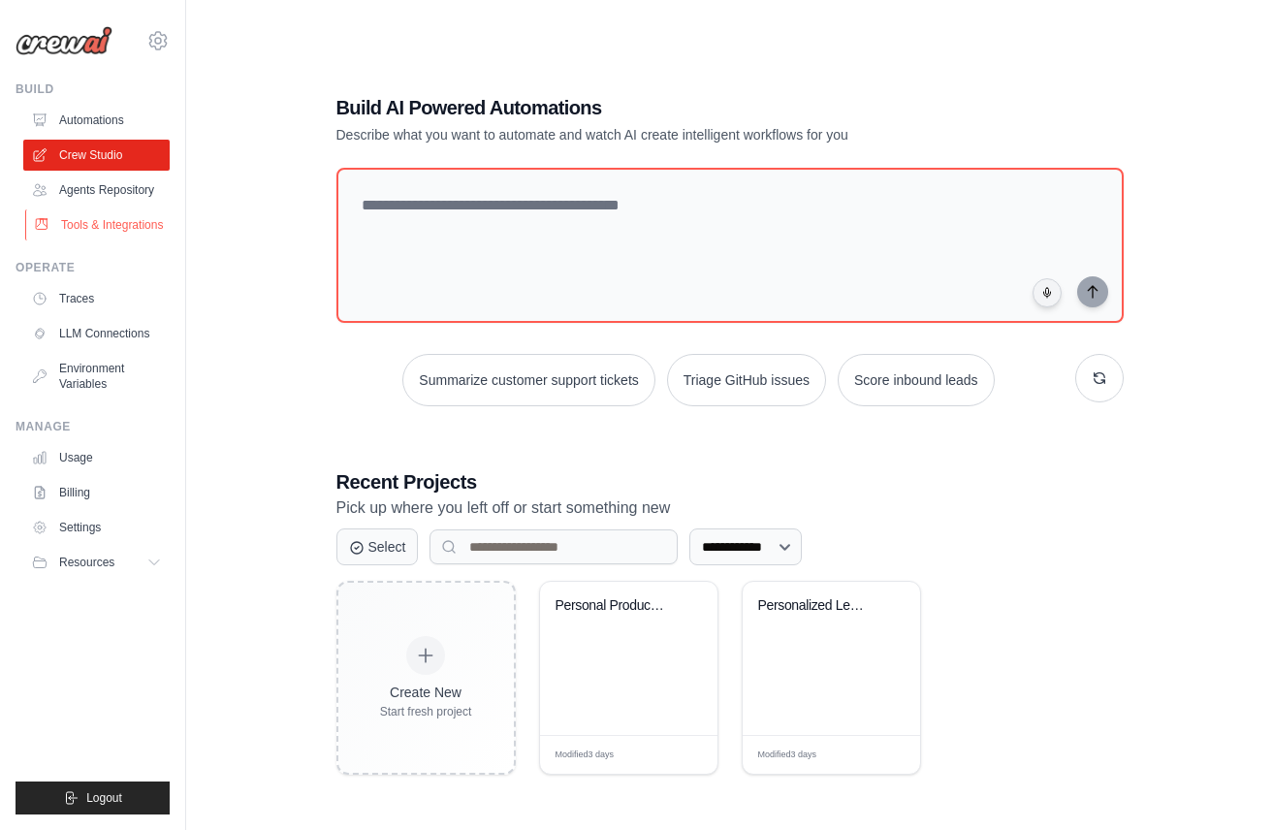
click at [101, 223] on link "Tools & Integrations" at bounding box center [98, 224] width 146 height 31
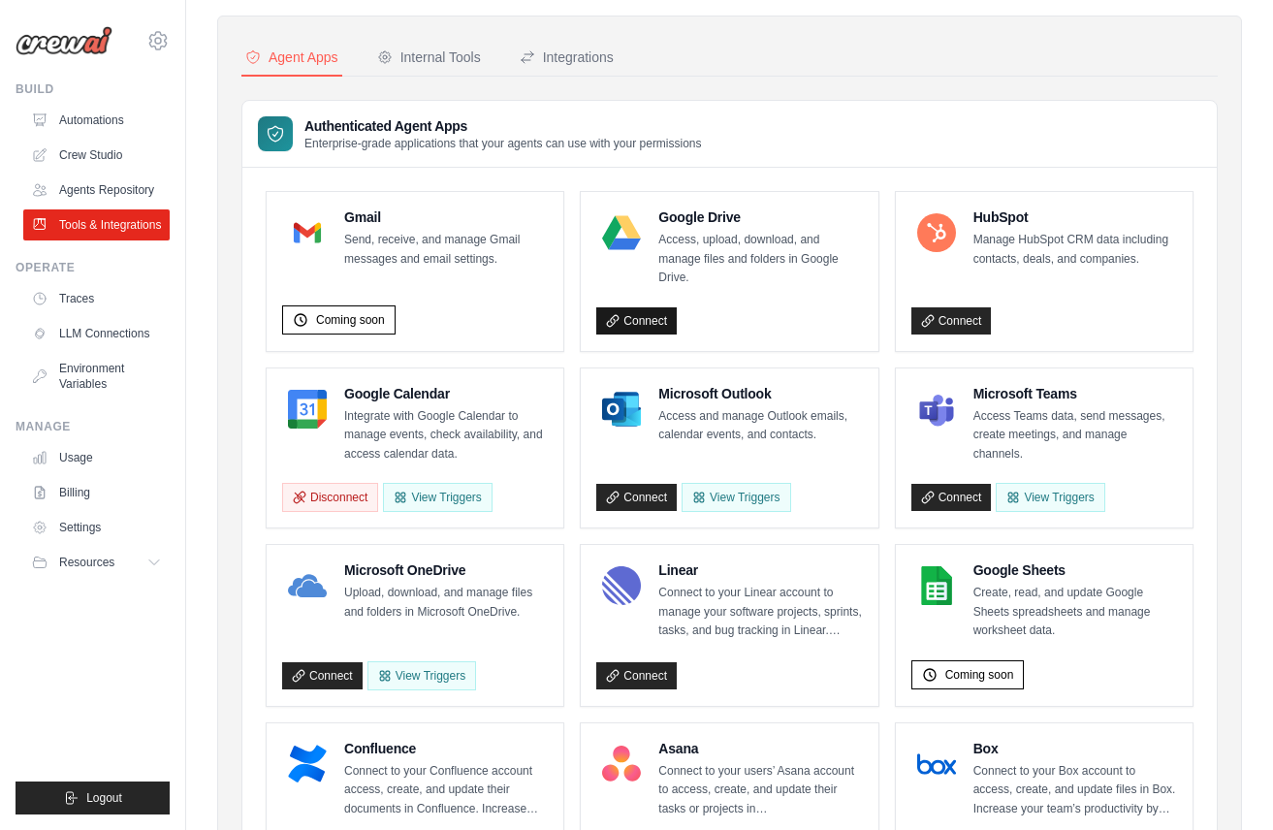
scroll to position [20, 0]
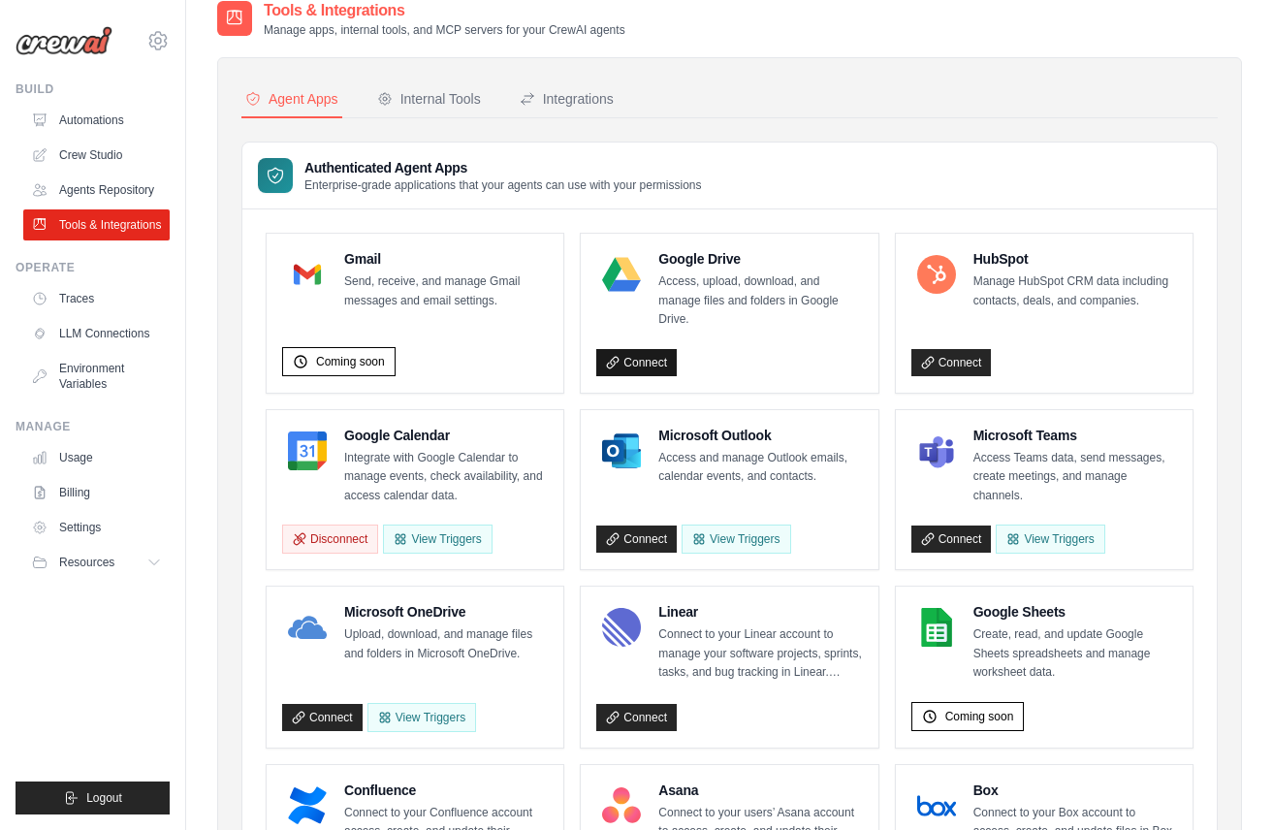
click at [643, 357] on link "Connect" at bounding box center [636, 362] width 80 height 27
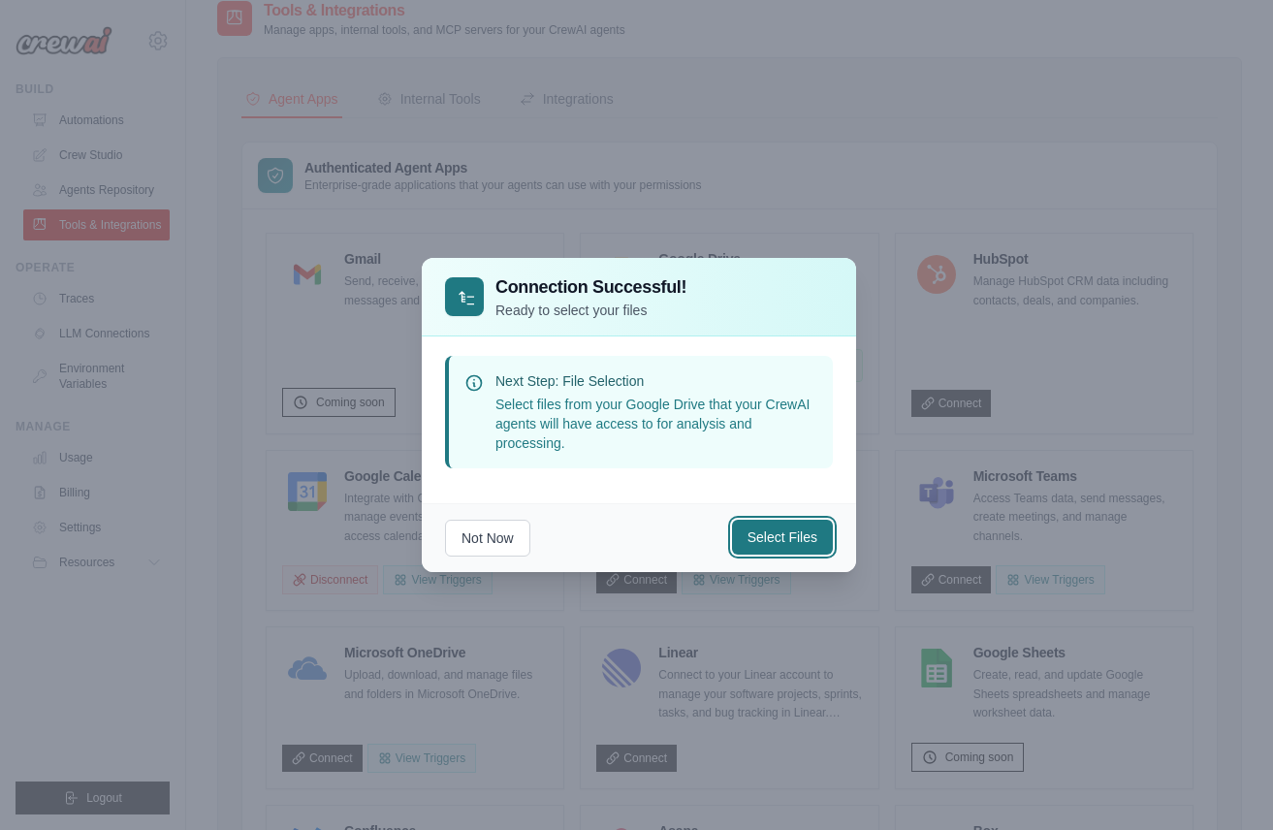
click at [804, 538] on button "Select Files" at bounding box center [782, 537] width 101 height 35
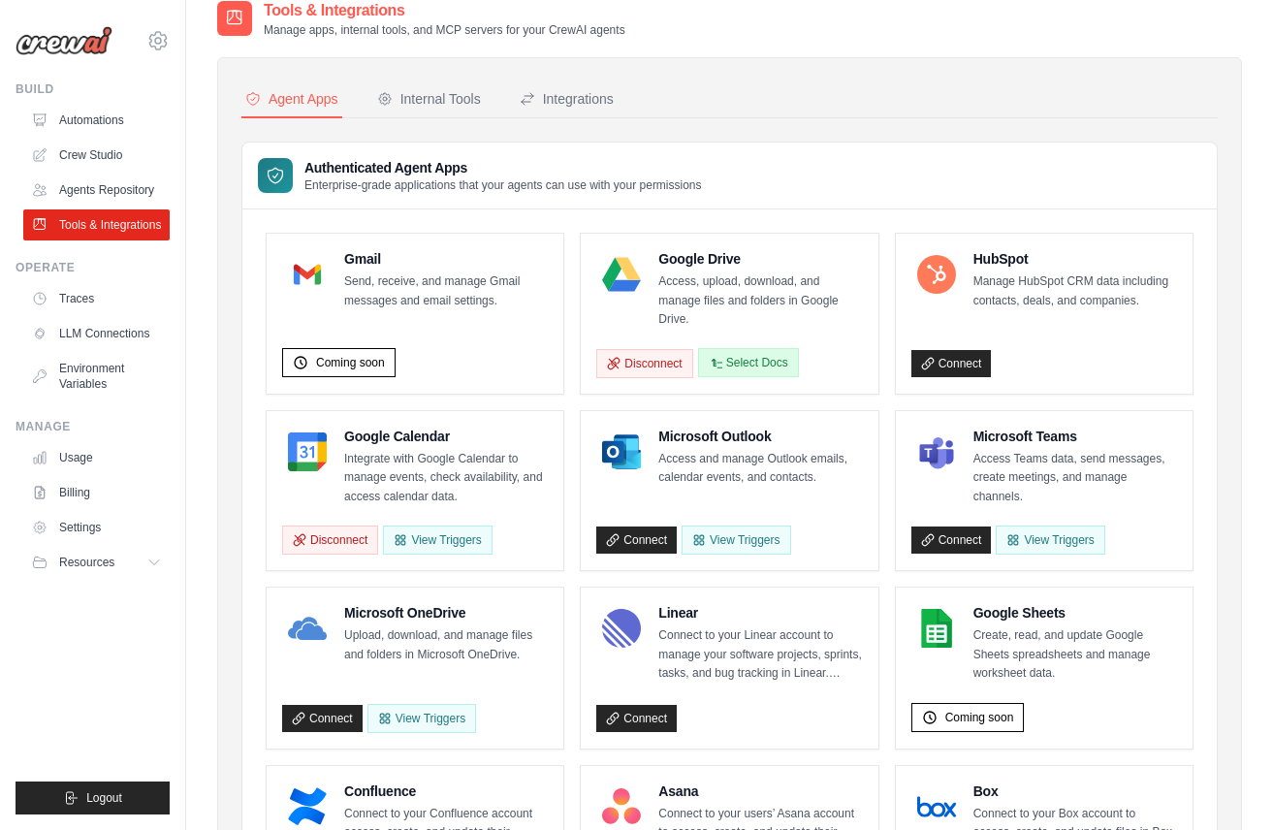
click at [730, 368] on button "Select Docs" at bounding box center [748, 362] width 101 height 29
